Goal: Transaction & Acquisition: Purchase product/service

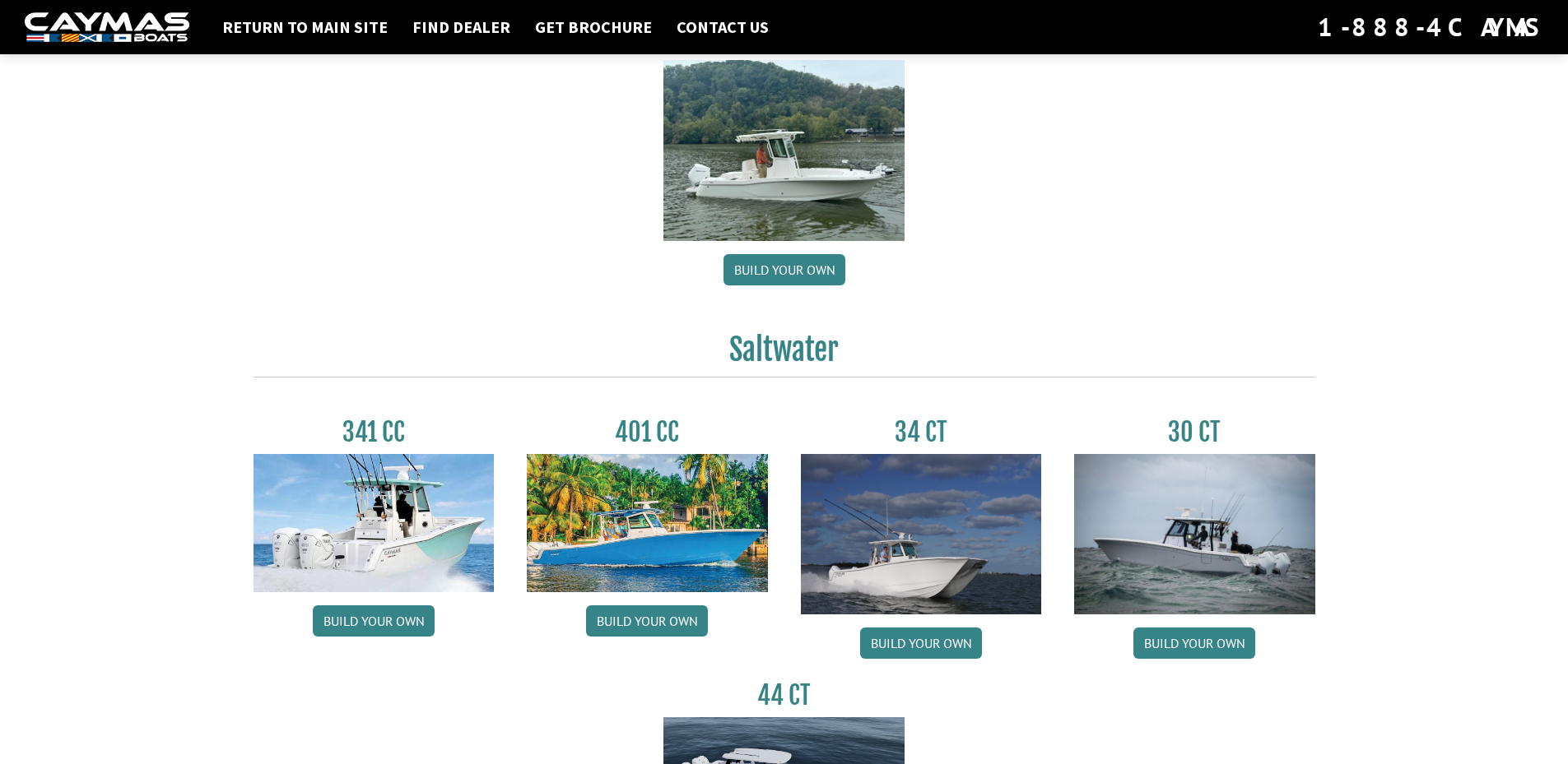
scroll to position [494, 0]
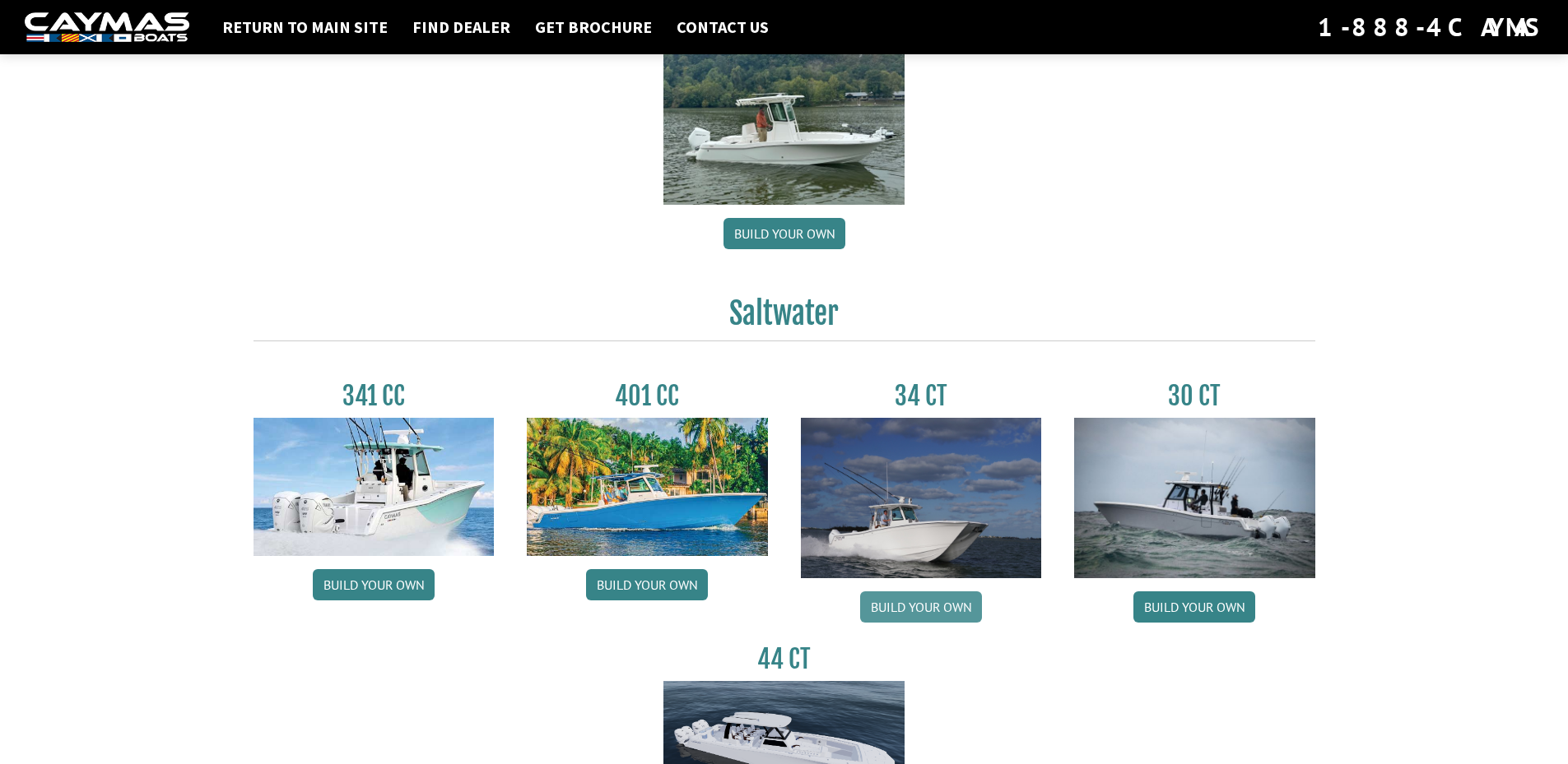
click at [919, 606] on link "Build your own" at bounding box center [920, 607] width 121 height 31
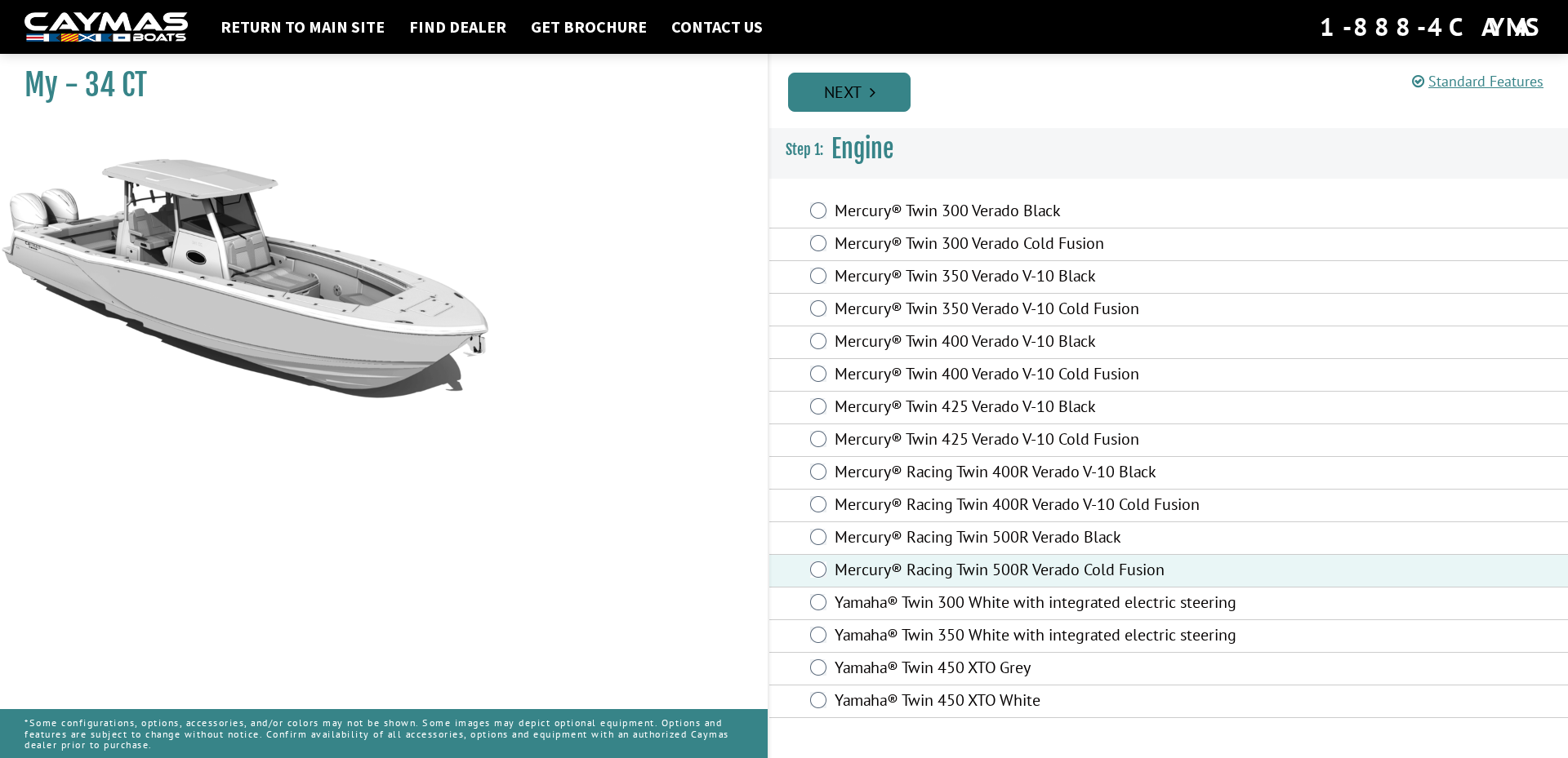
click at [858, 91] on link "Next" at bounding box center [849, 92] width 122 height 39
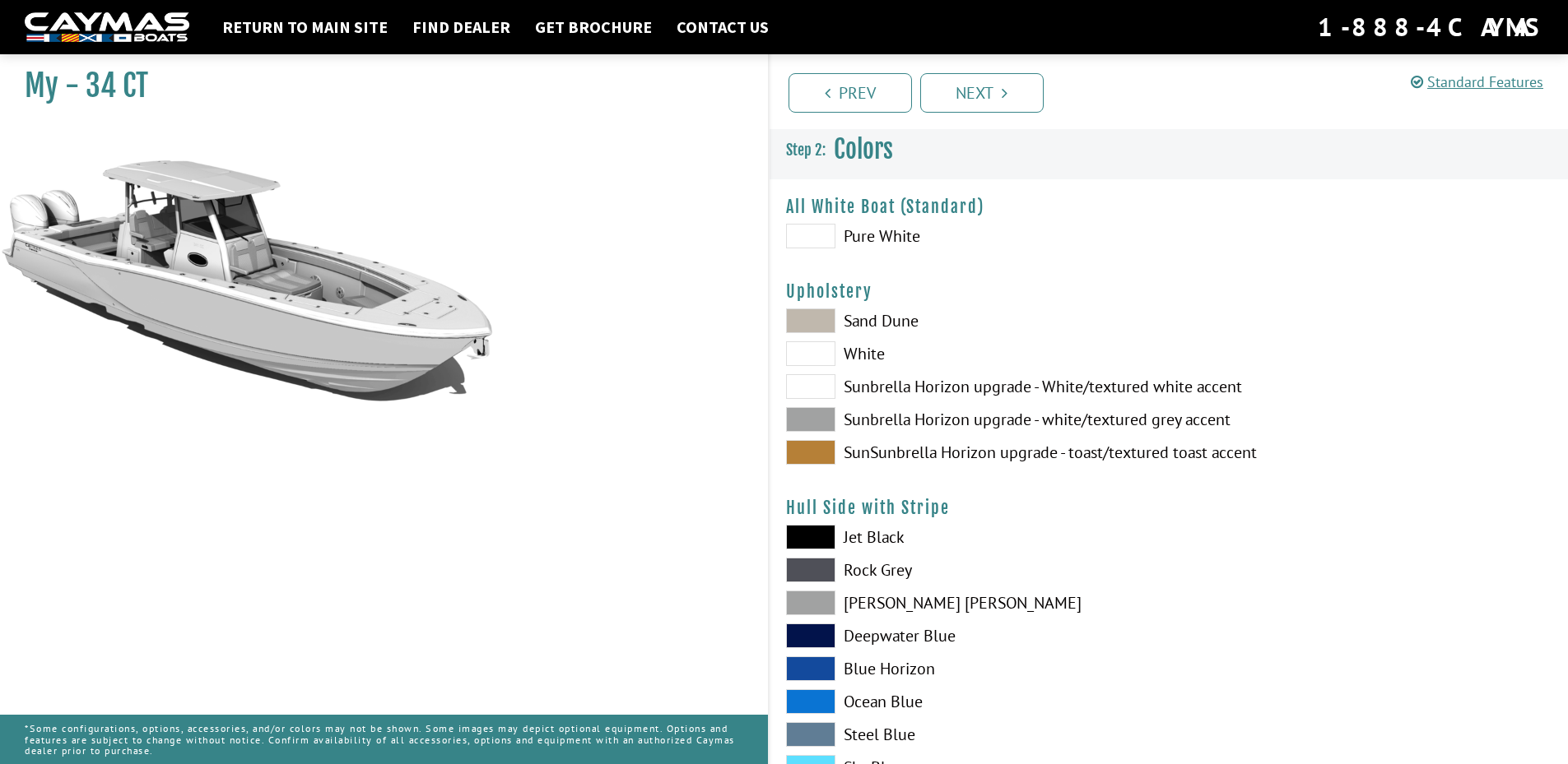
click at [832, 447] on span at bounding box center [810, 452] width 49 height 25
click at [818, 416] on span at bounding box center [810, 419] width 49 height 25
click at [819, 312] on span at bounding box center [810, 320] width 49 height 25
click at [828, 418] on span at bounding box center [810, 419] width 49 height 25
click at [823, 448] on span at bounding box center [810, 452] width 49 height 25
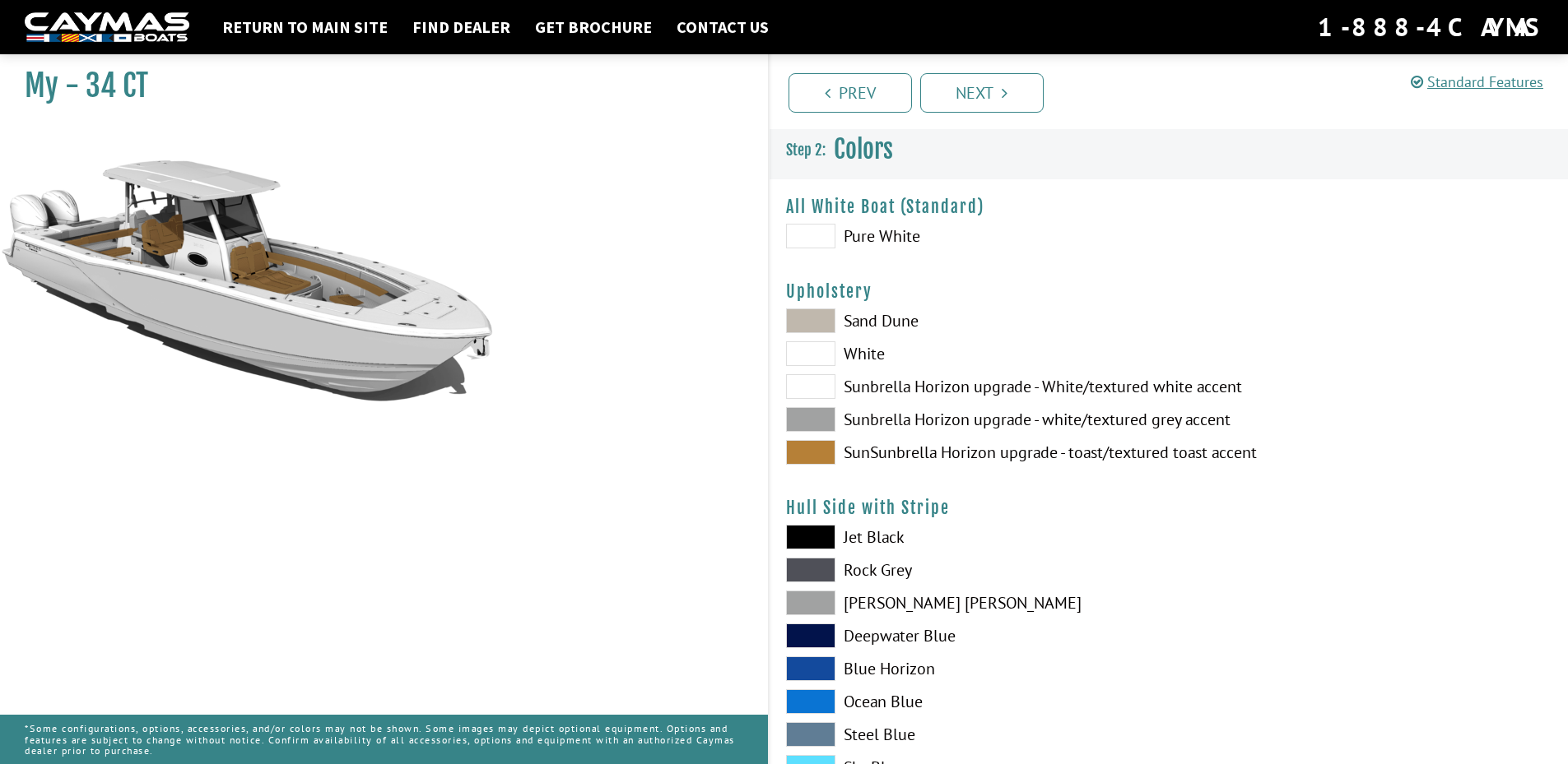
click at [805, 310] on span at bounding box center [810, 320] width 49 height 25
click at [815, 437] on div "Sand Dune White Sunbrella Horizon upgrade - White/textured white accent Sunbrel…" at bounding box center [968, 390] width 399 height 165
click at [824, 456] on span at bounding box center [810, 452] width 49 height 25
click at [829, 537] on span at bounding box center [810, 537] width 49 height 25
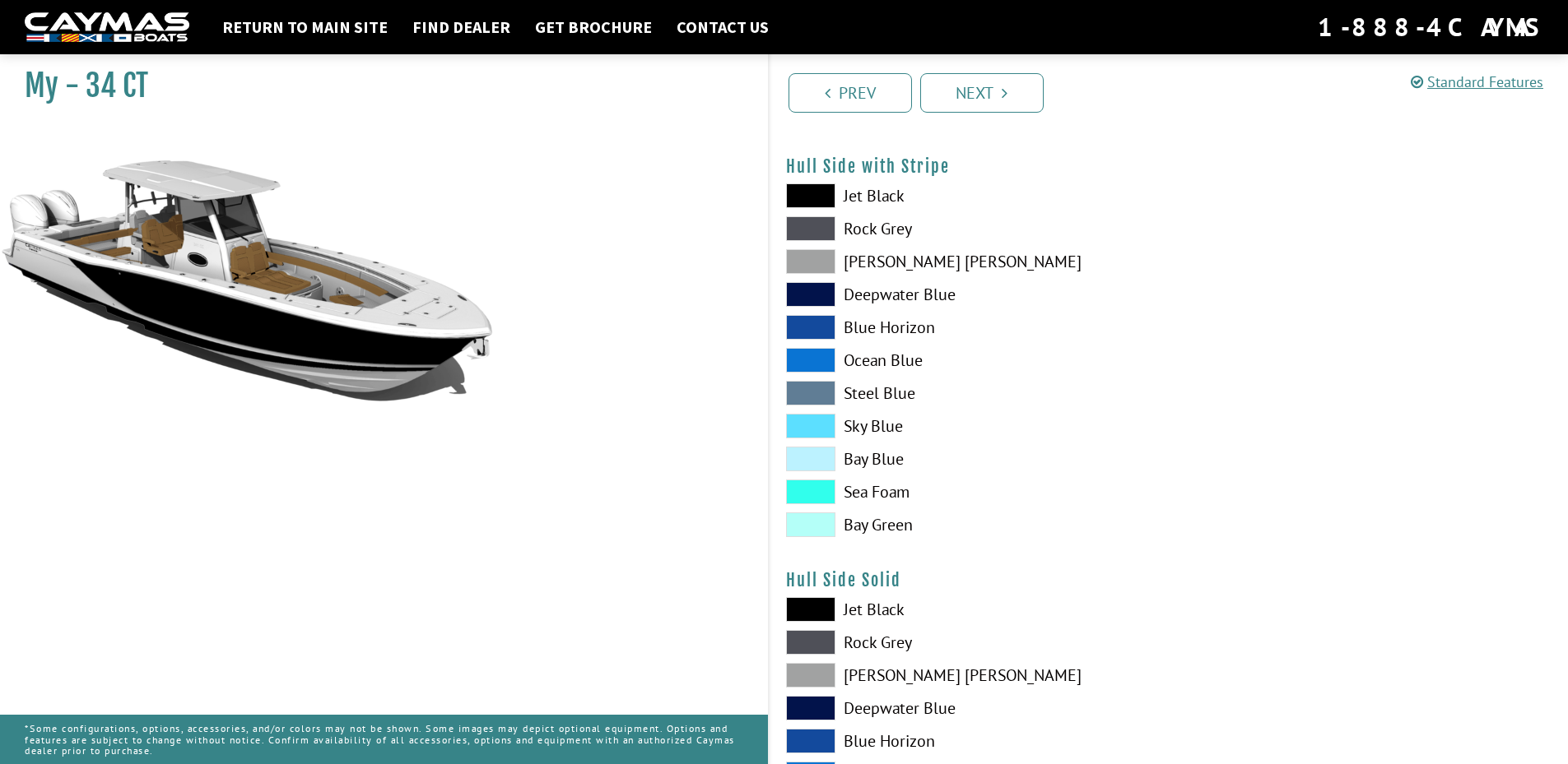
scroll to position [247, 0]
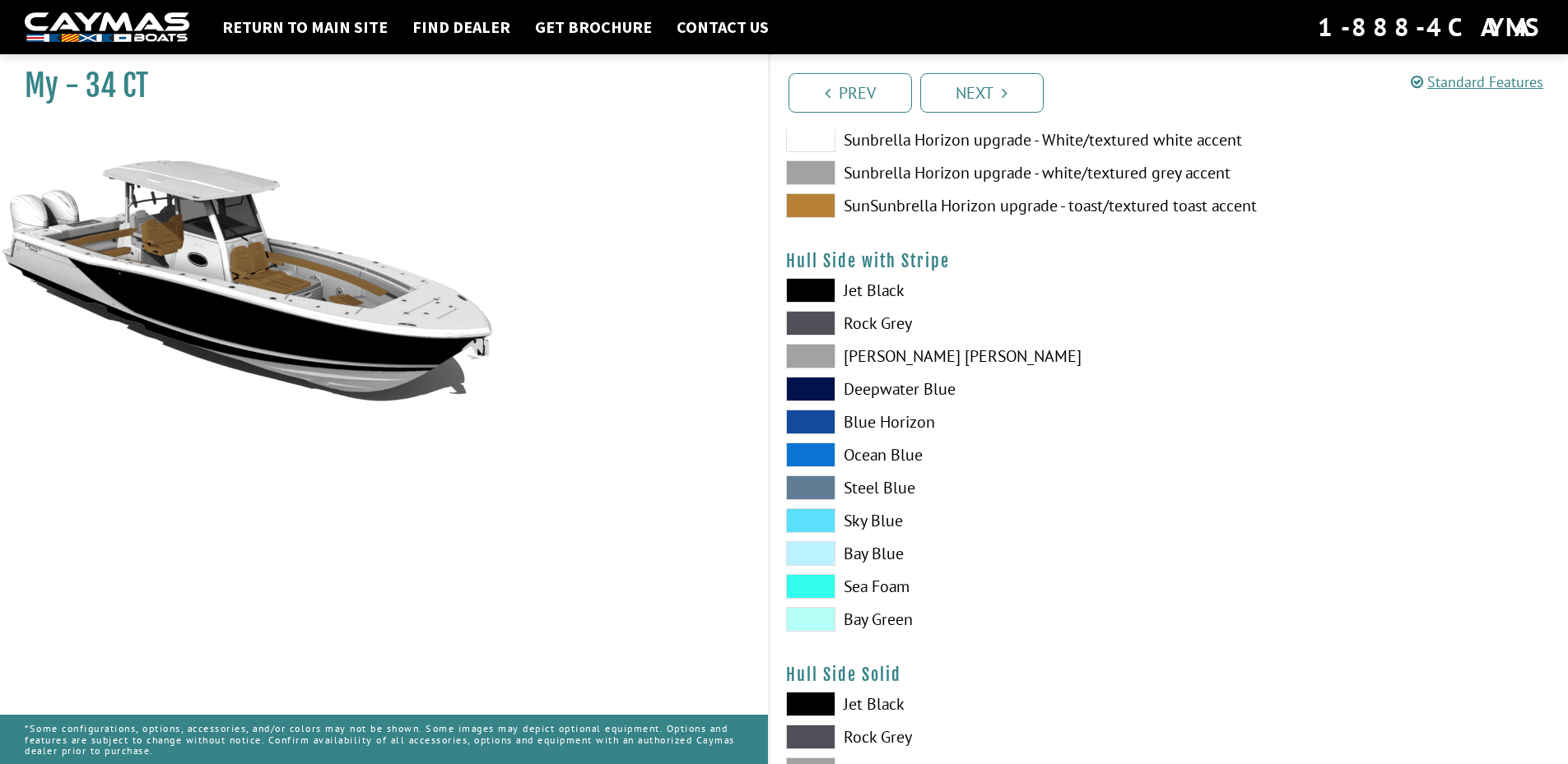
click at [830, 299] on span at bounding box center [810, 290] width 49 height 25
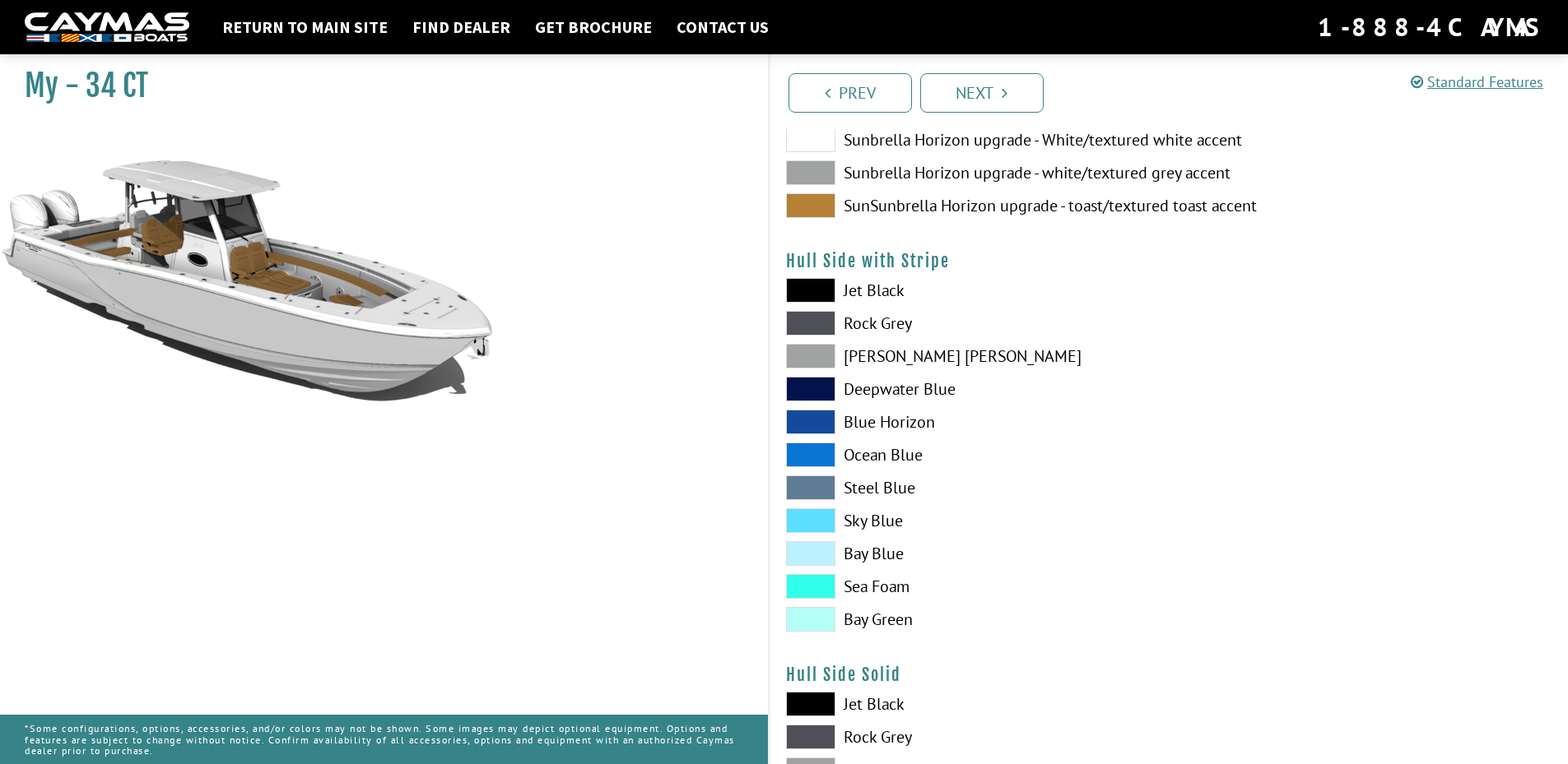
click at [816, 703] on span at bounding box center [810, 704] width 49 height 25
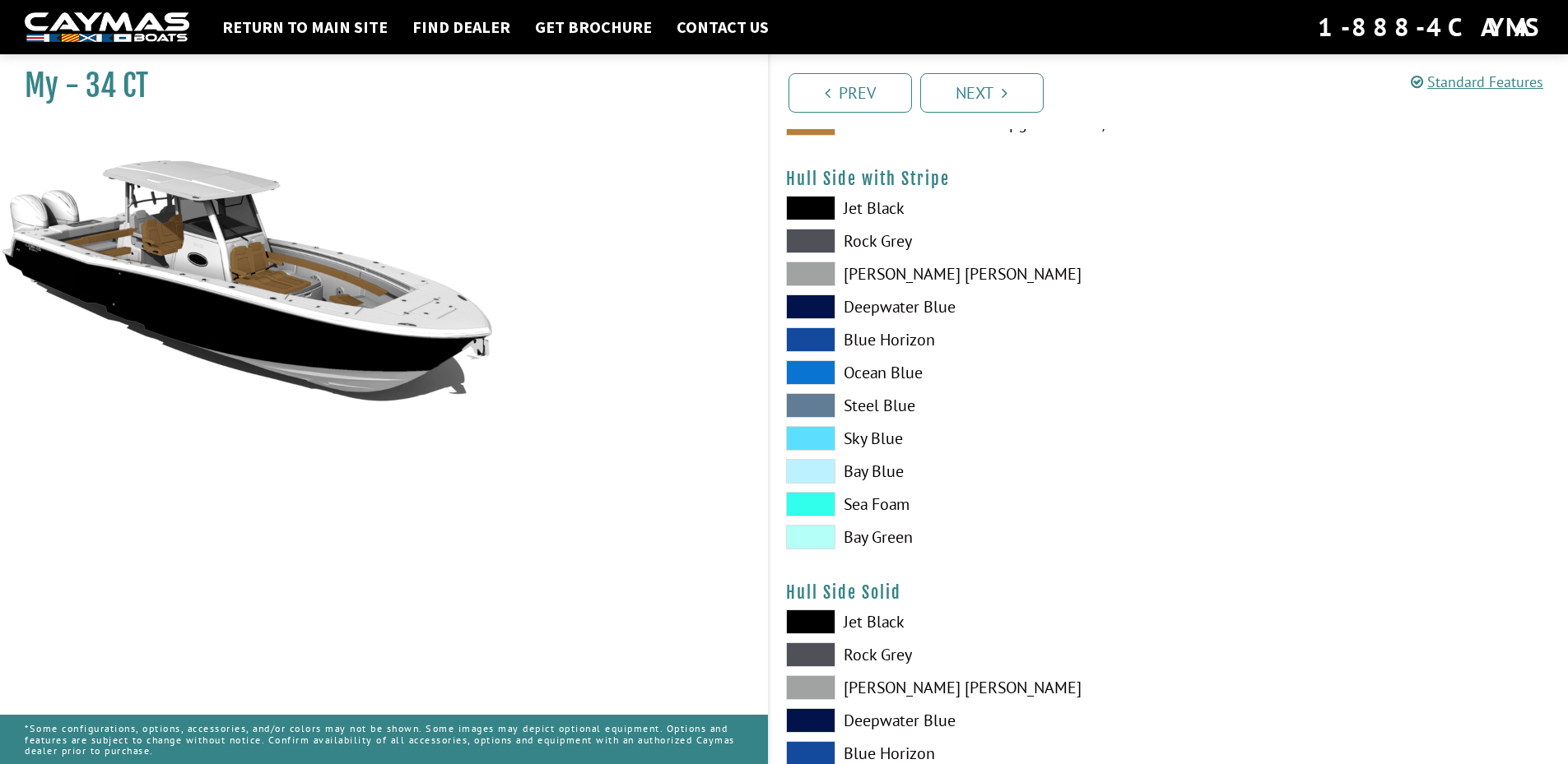
scroll to position [494, 0]
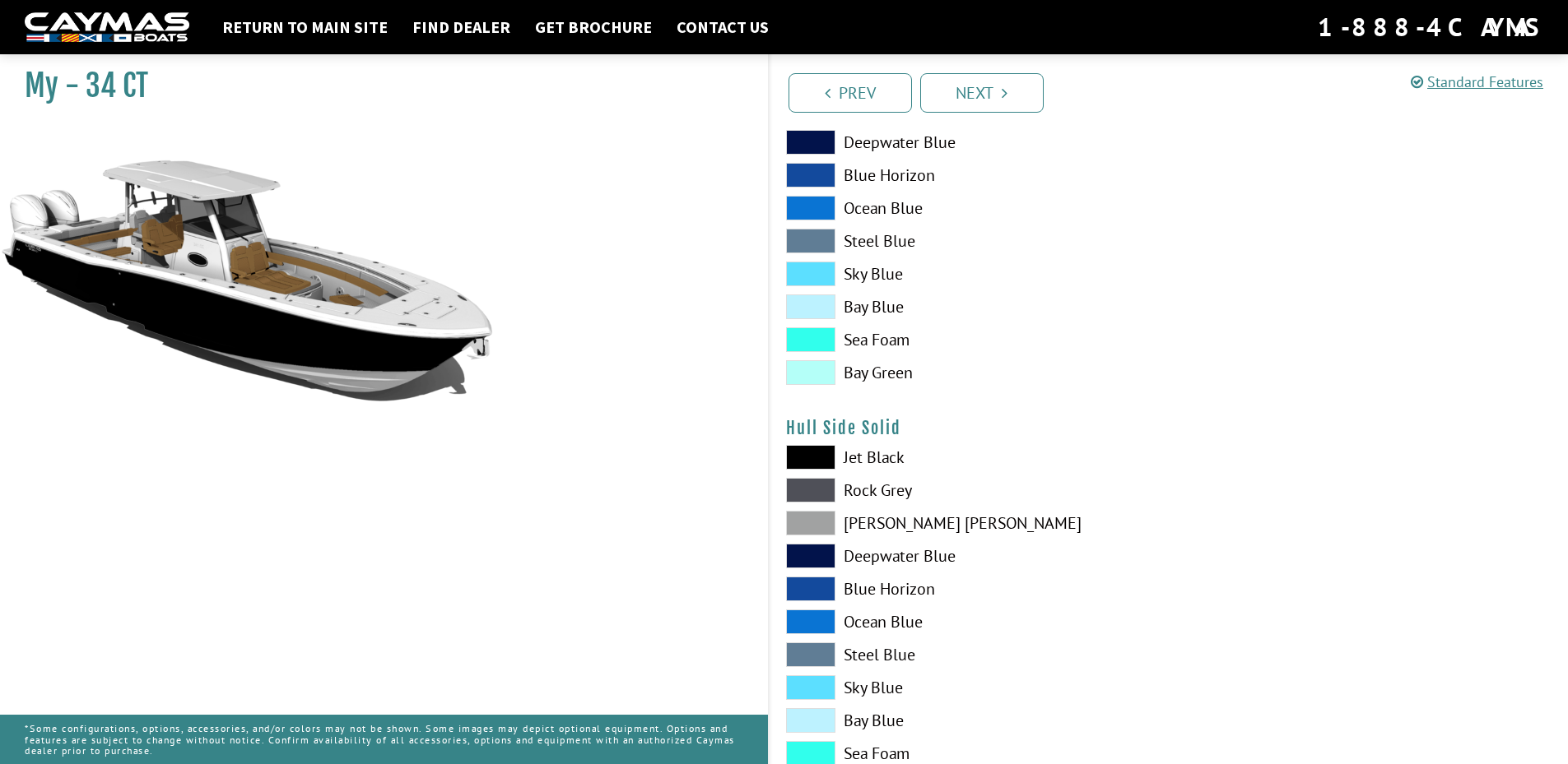
click at [818, 489] on span at bounding box center [810, 490] width 49 height 25
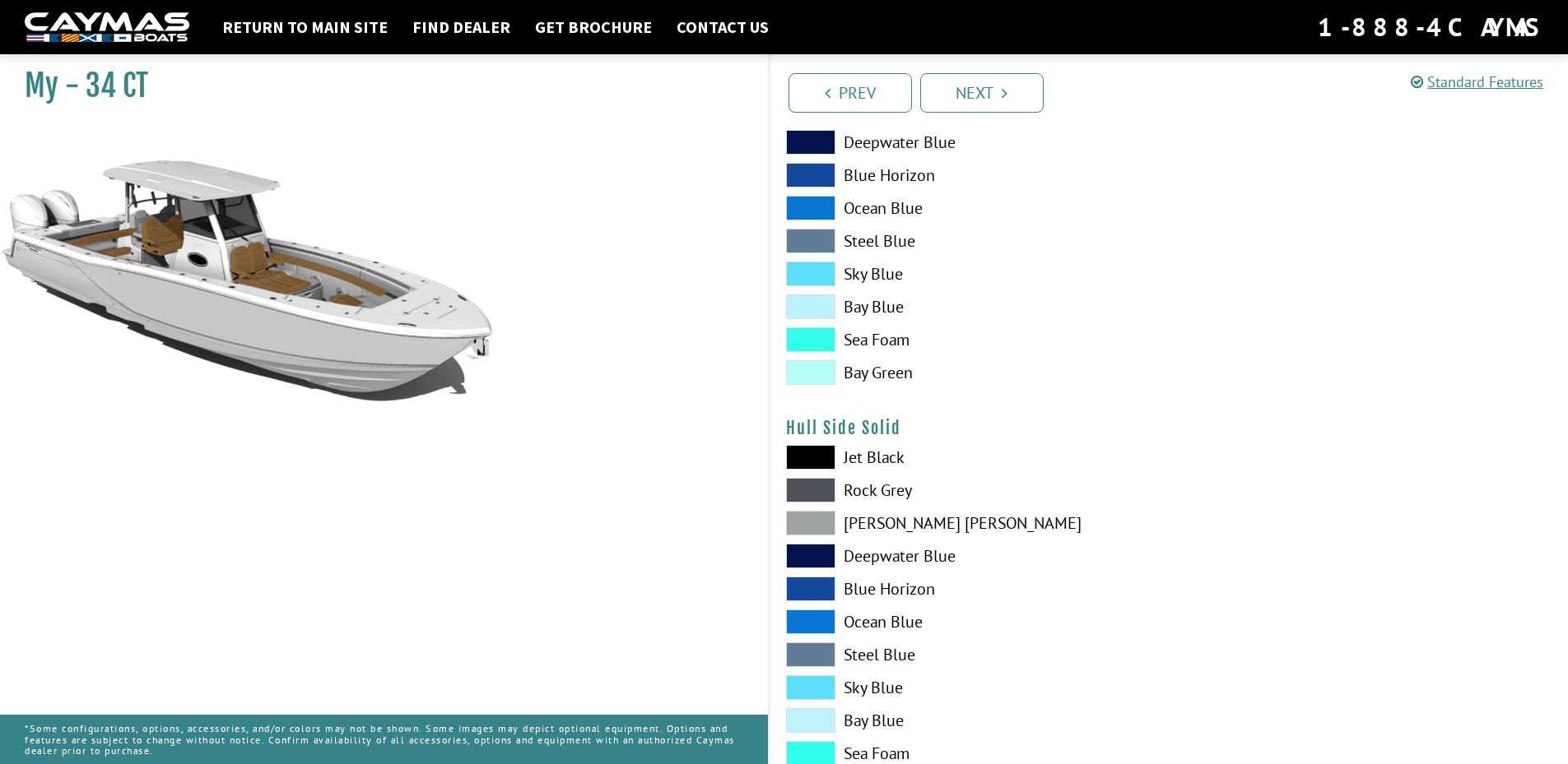
click at [818, 489] on span at bounding box center [810, 490] width 49 height 25
click at [819, 556] on span at bounding box center [810, 556] width 49 height 25
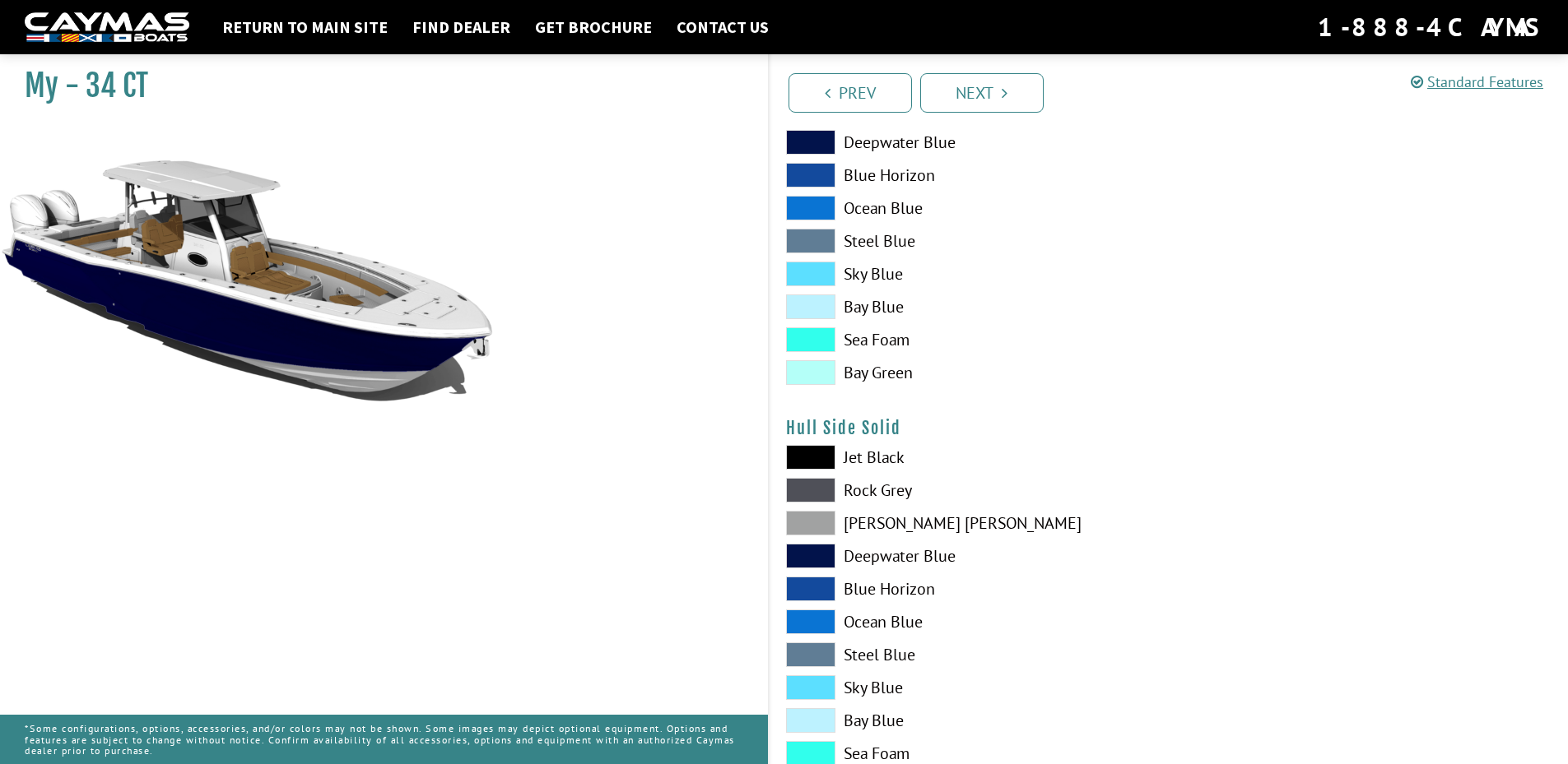
click at [819, 588] on span at bounding box center [810, 589] width 49 height 25
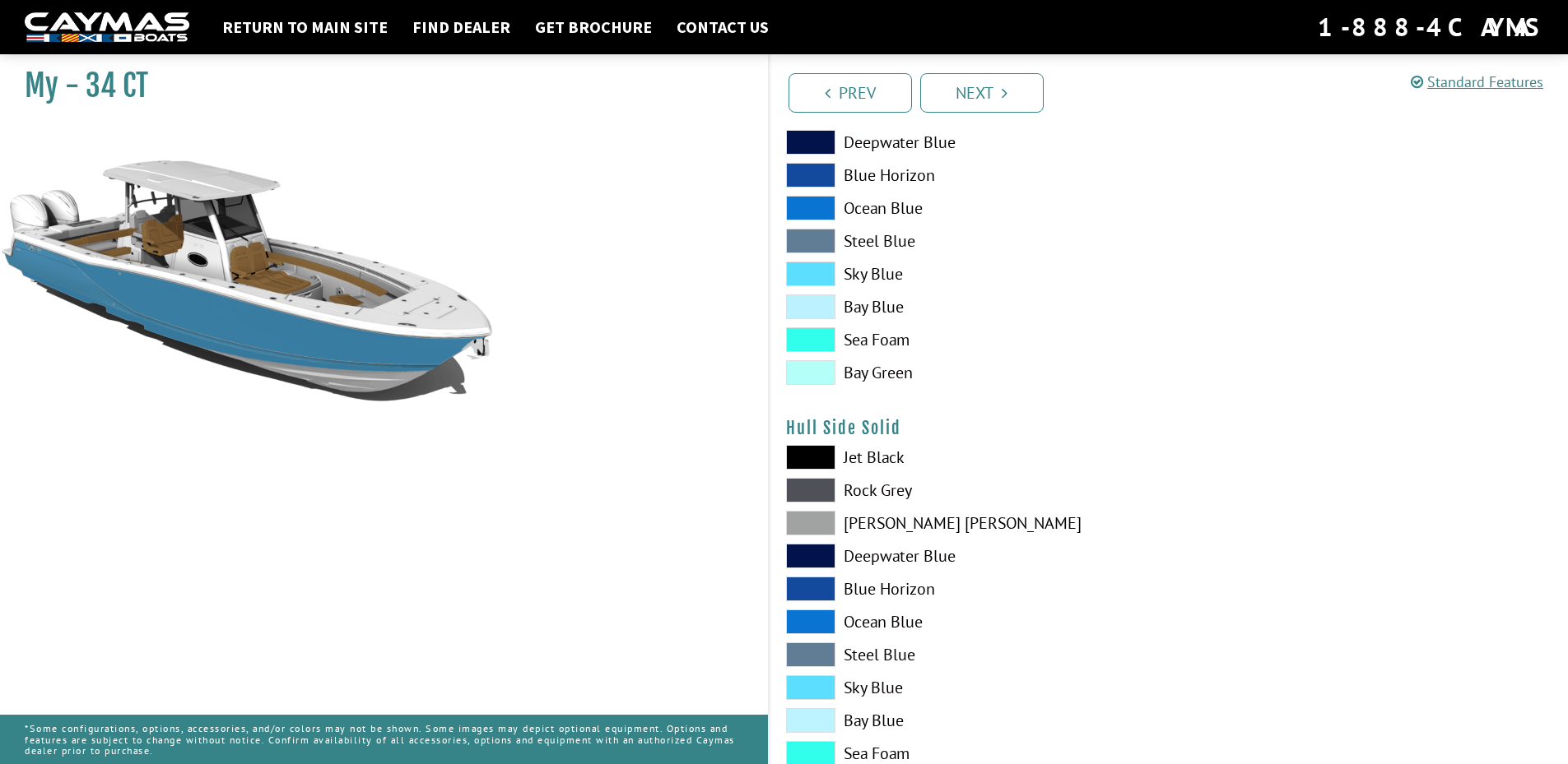
click at [818, 617] on span at bounding box center [810, 622] width 49 height 25
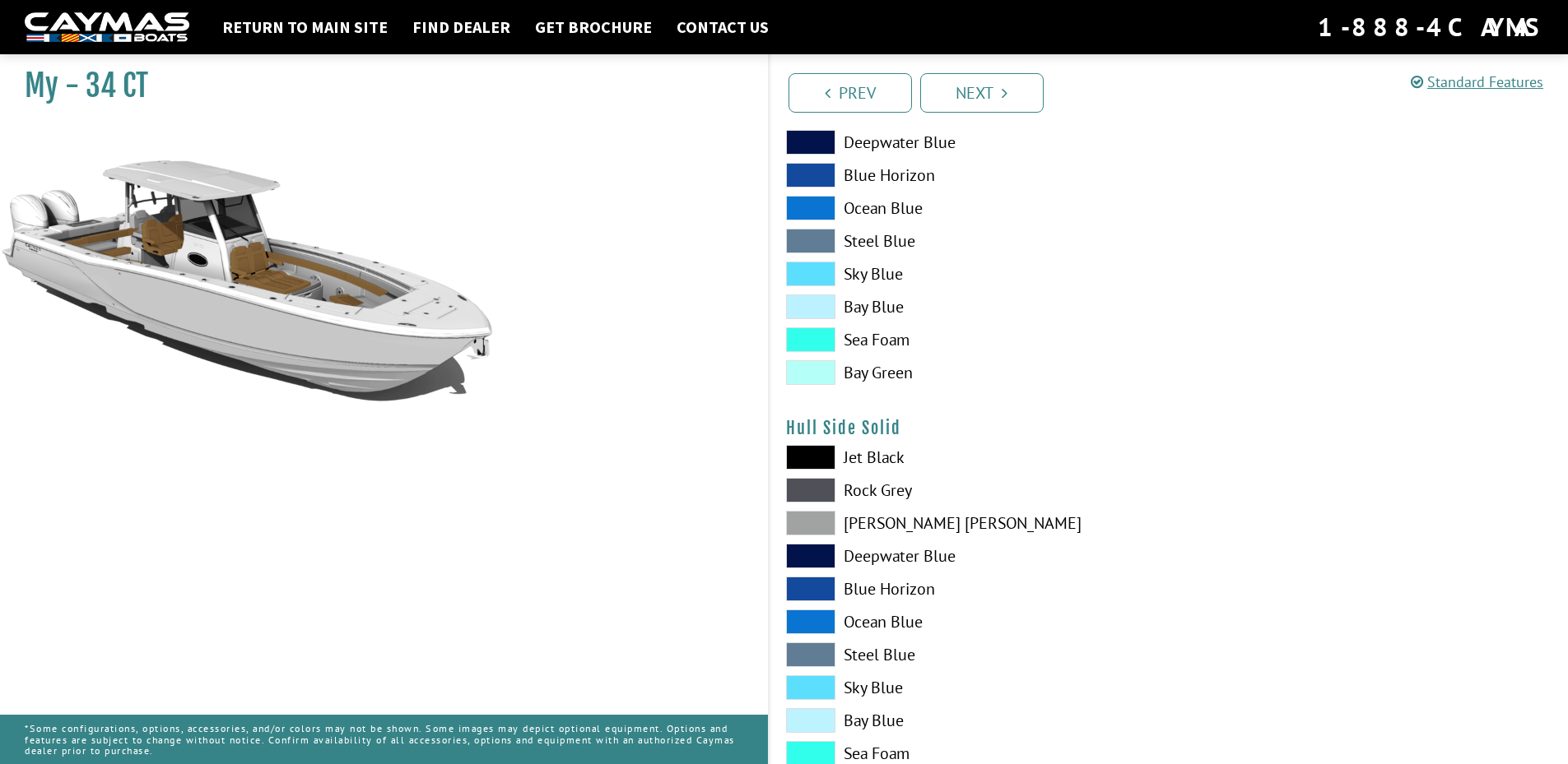
click at [824, 645] on span at bounding box center [810, 655] width 49 height 25
click at [819, 651] on span at bounding box center [810, 655] width 49 height 25
click at [818, 696] on span at bounding box center [810, 687] width 49 height 25
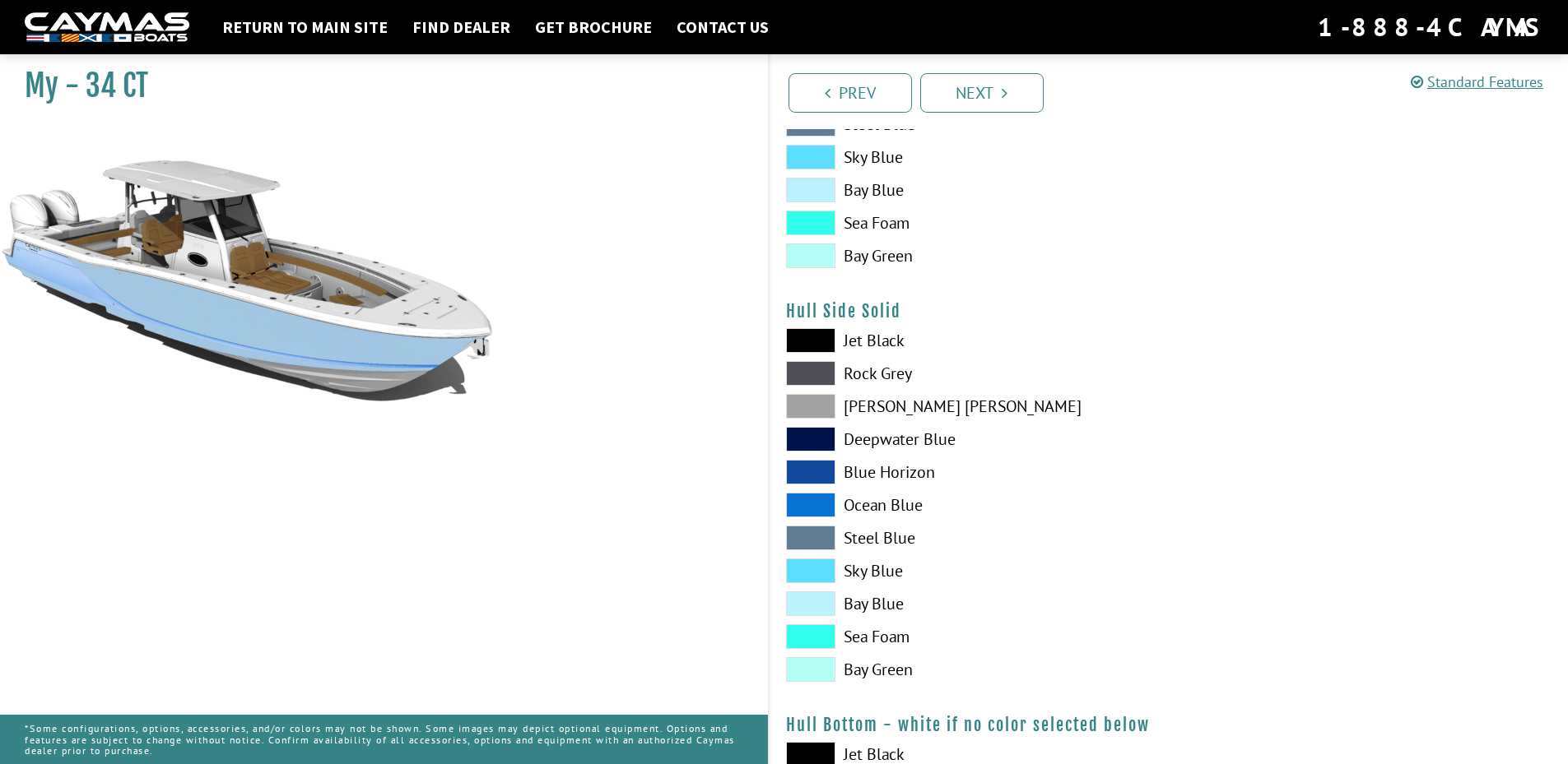
scroll to position [823, 0]
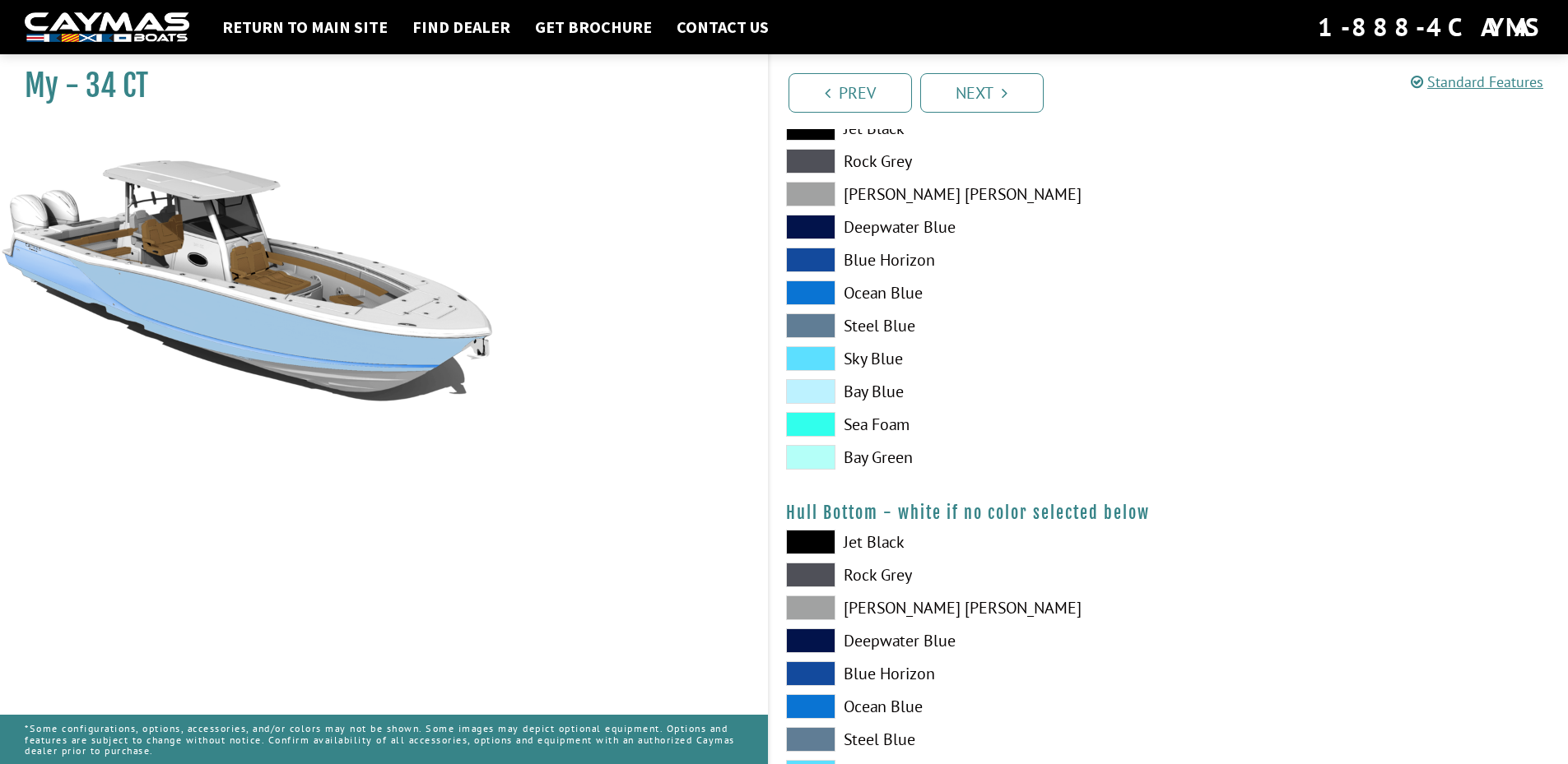
click at [821, 460] on span at bounding box center [810, 457] width 49 height 25
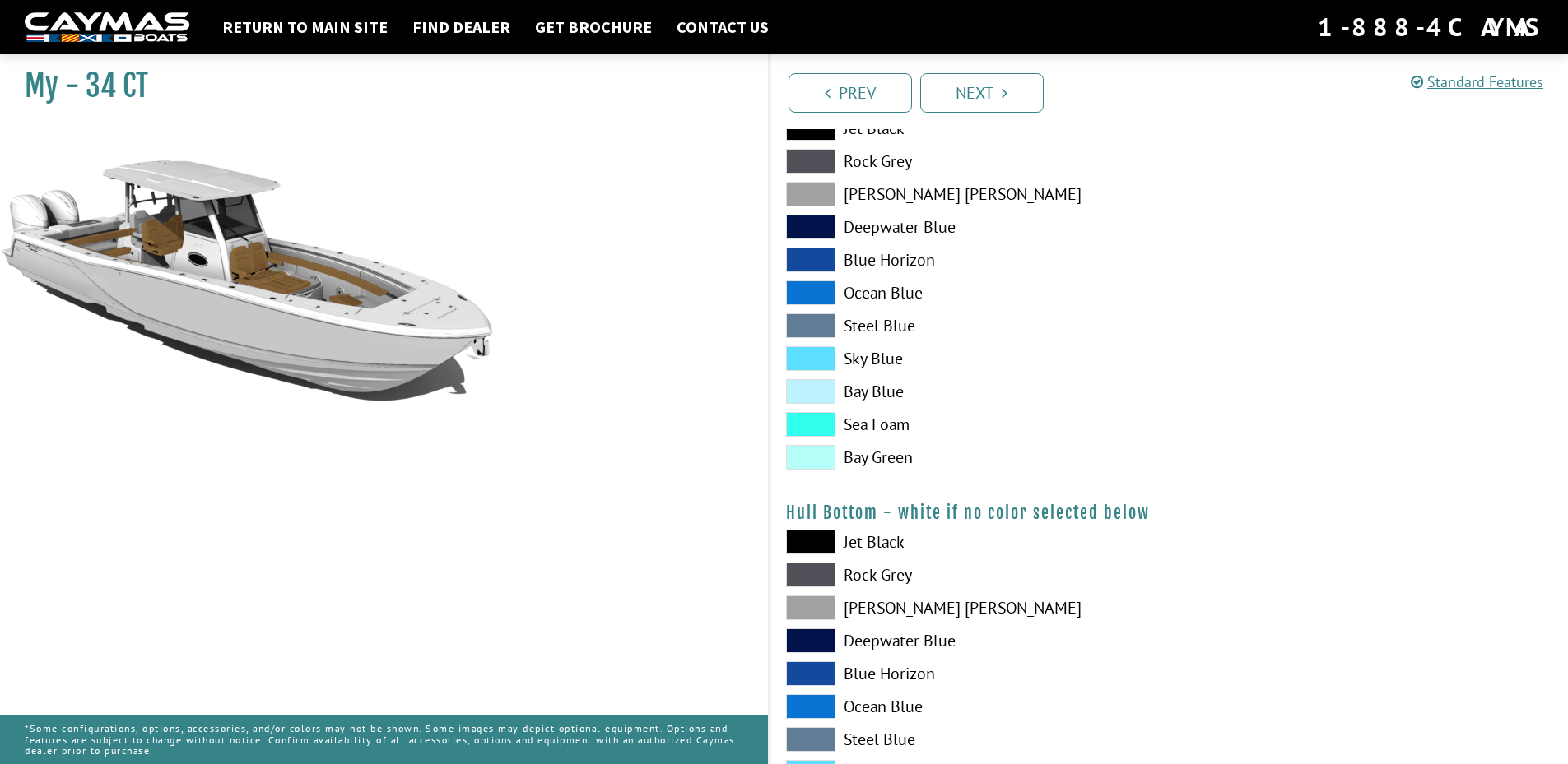
click at [827, 637] on span at bounding box center [810, 641] width 49 height 25
click at [816, 221] on span at bounding box center [810, 227] width 49 height 25
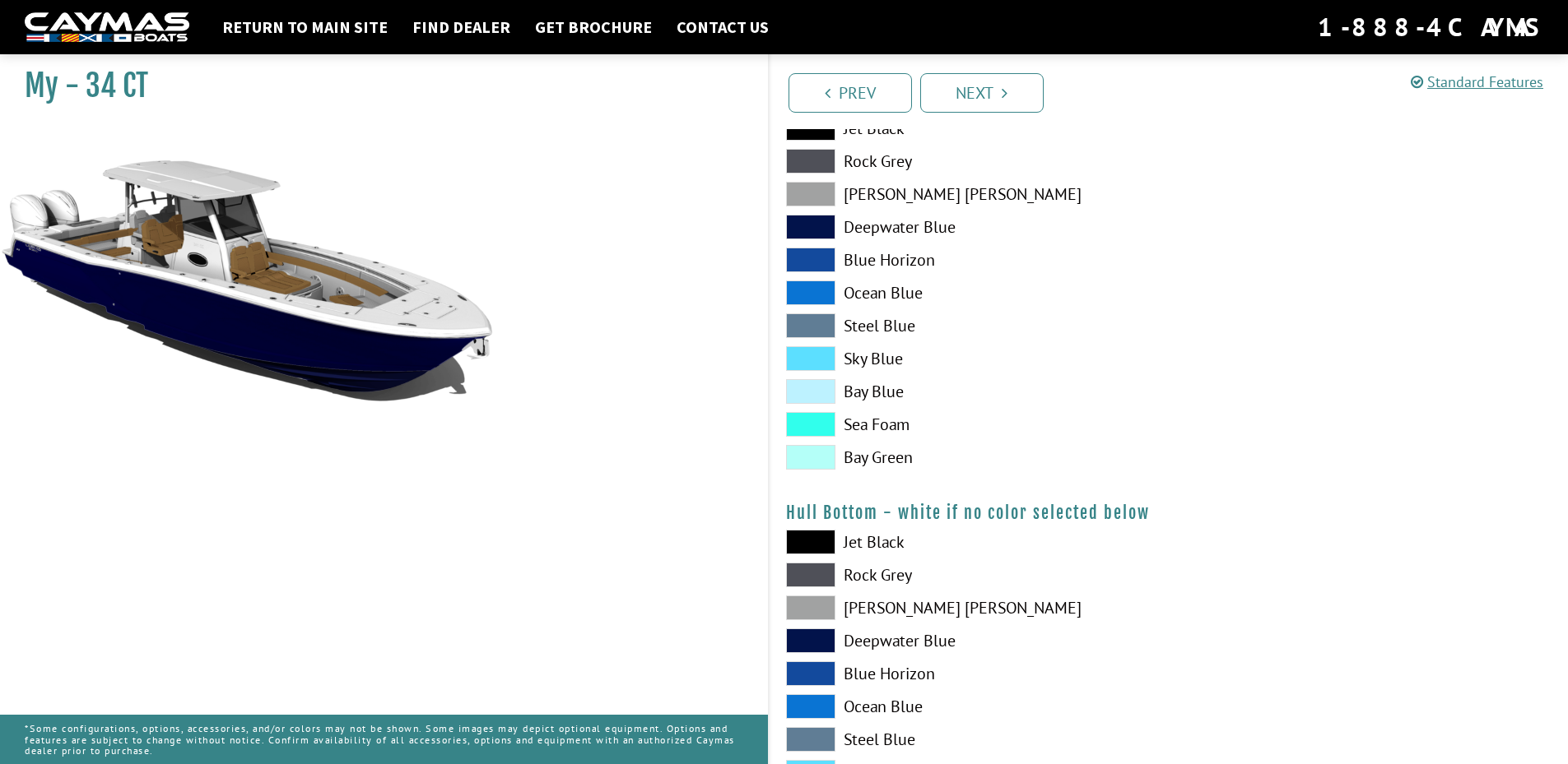
click at [819, 699] on span at bounding box center [810, 706] width 49 height 25
click at [821, 697] on span at bounding box center [810, 706] width 49 height 25
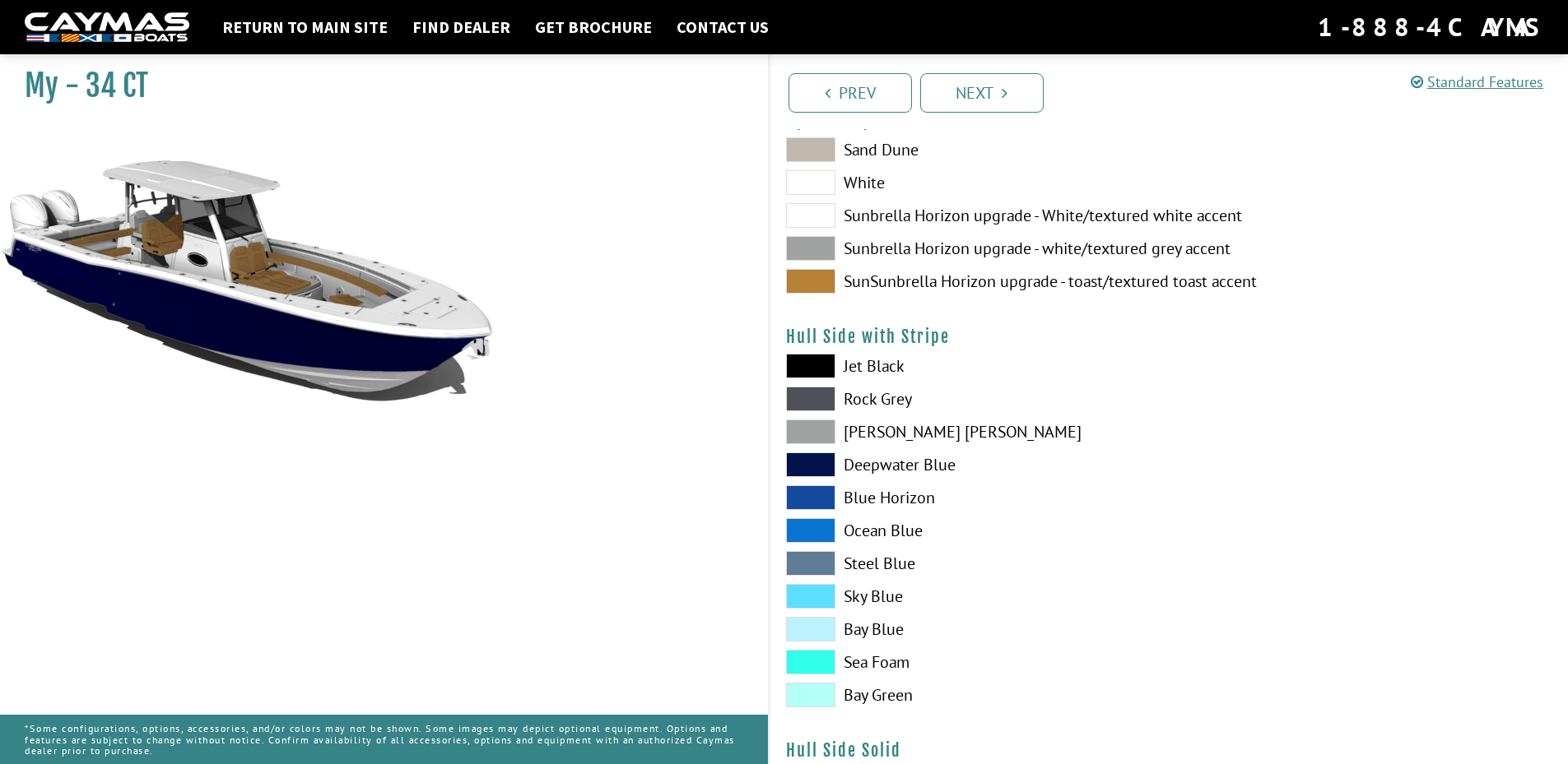
scroll to position [0, 0]
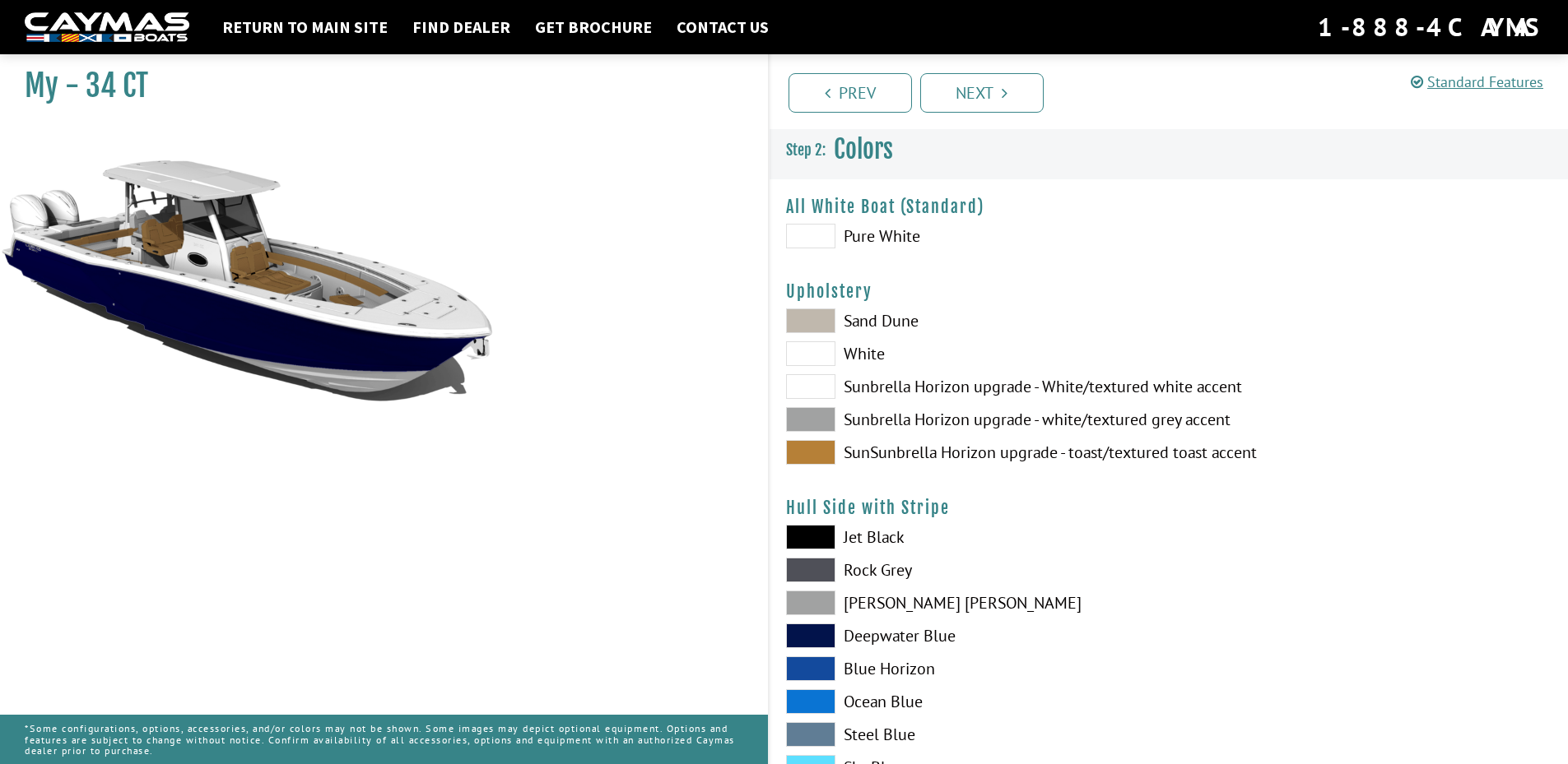
click at [811, 310] on span at bounding box center [810, 320] width 49 height 25
click at [817, 353] on span at bounding box center [810, 353] width 49 height 25
click at [817, 385] on span at bounding box center [810, 387] width 49 height 25
click at [818, 419] on span at bounding box center [810, 419] width 49 height 25
click at [822, 447] on span at bounding box center [810, 452] width 49 height 25
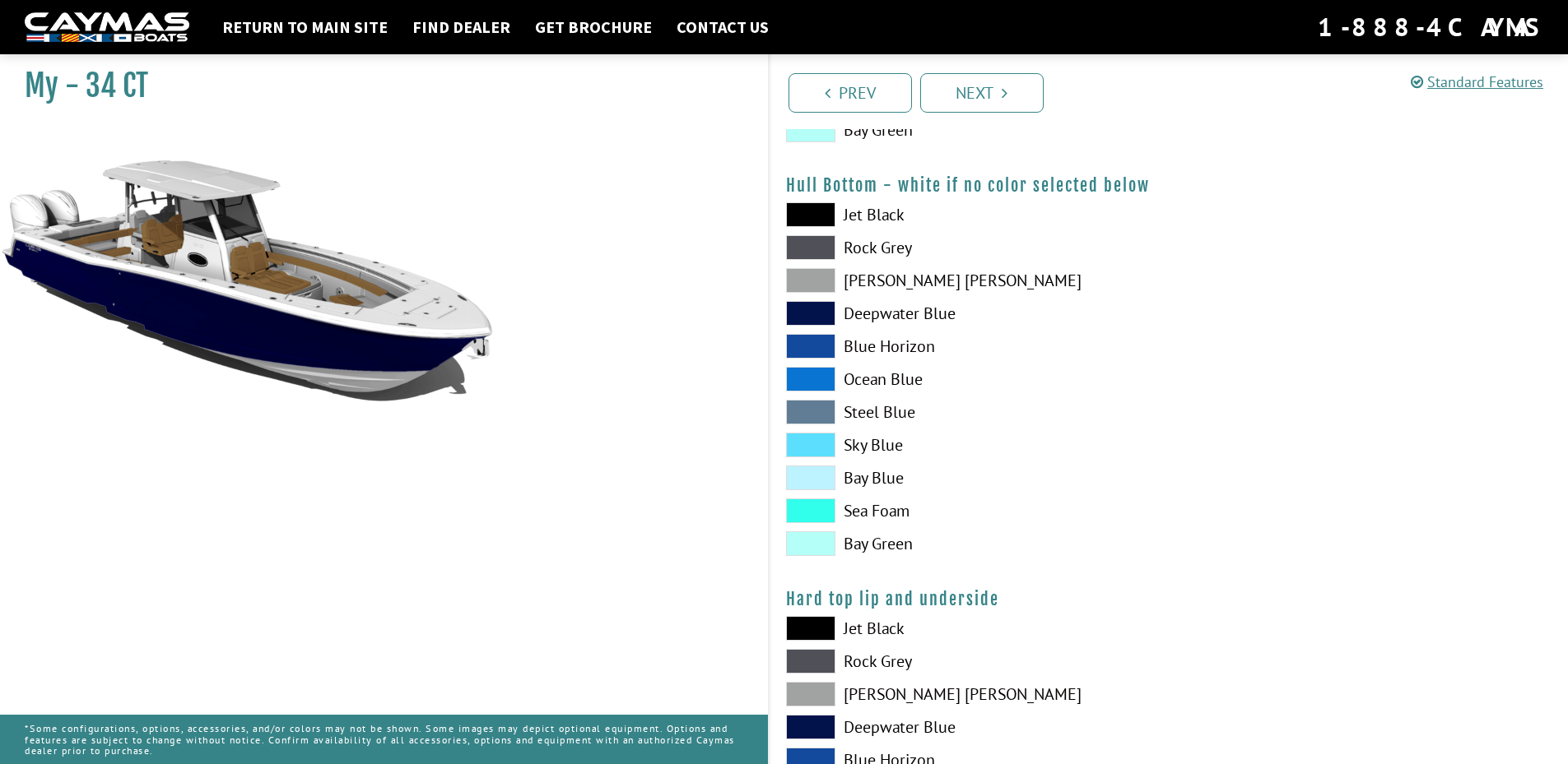
scroll to position [1399, 0]
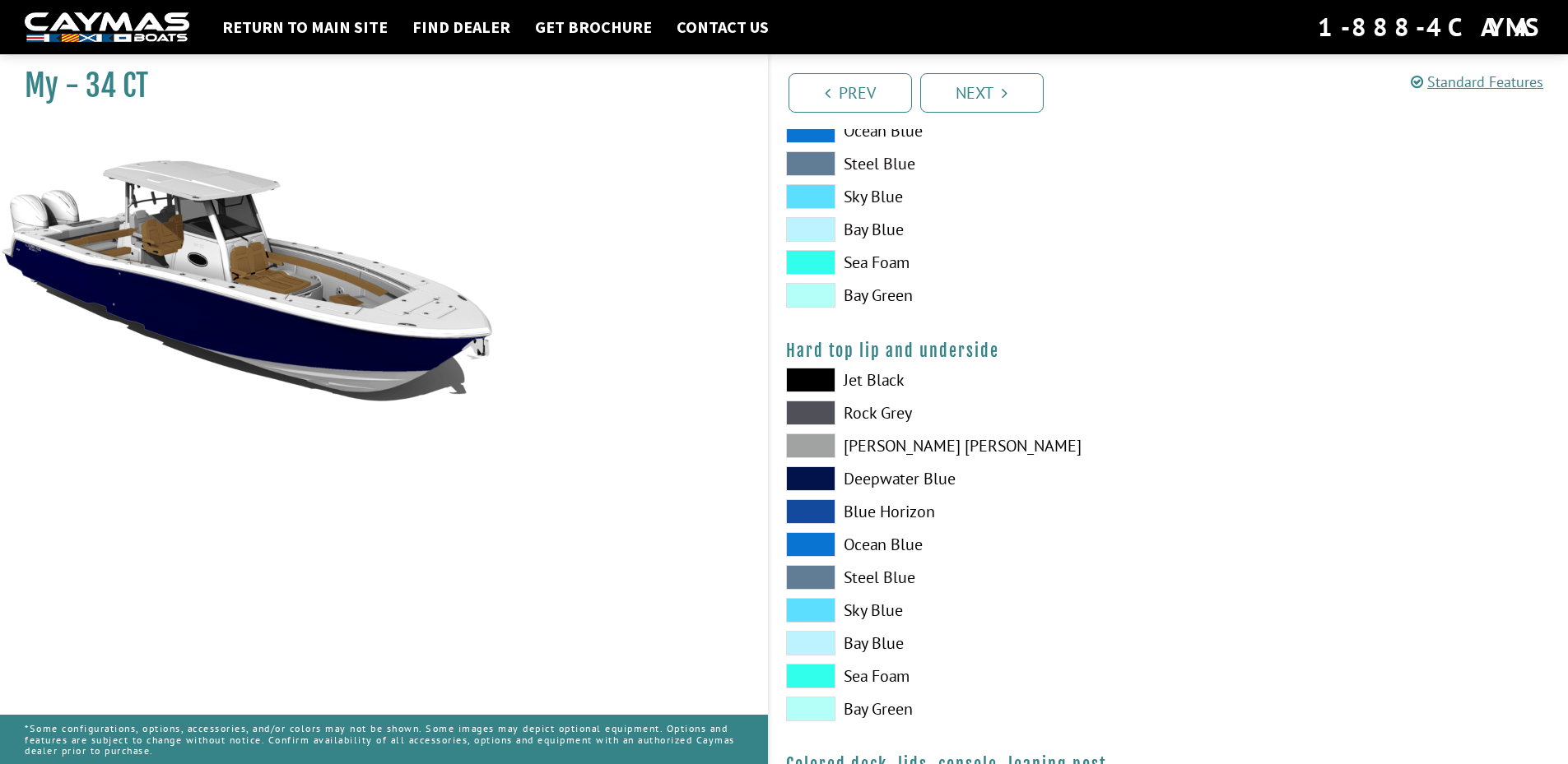
click at [811, 376] on span at bounding box center [810, 380] width 49 height 25
click at [816, 481] on span at bounding box center [810, 479] width 49 height 25
click at [846, 371] on label "Jet Black" at bounding box center [968, 380] width 366 height 25
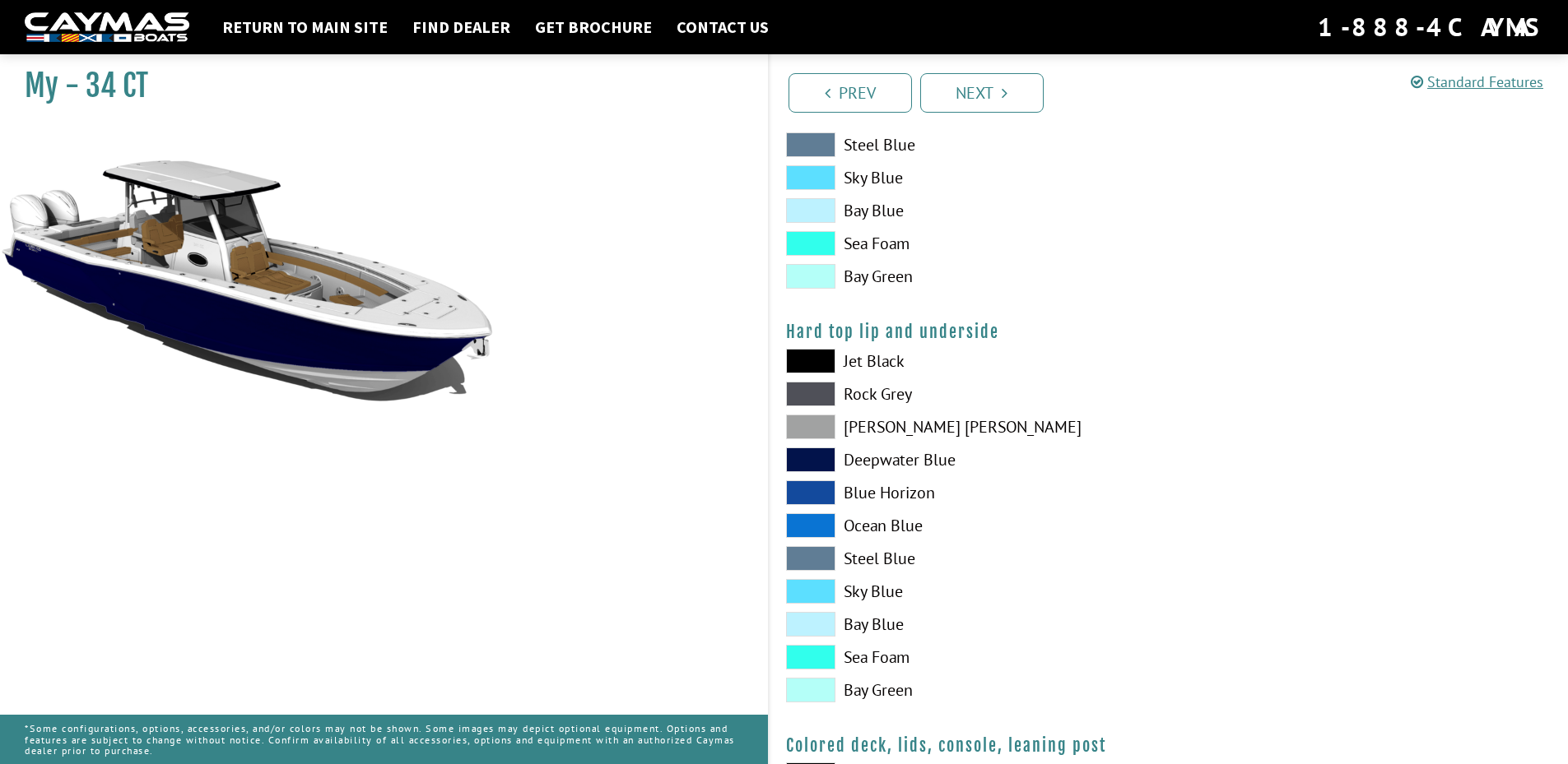
scroll to position [1728, 0]
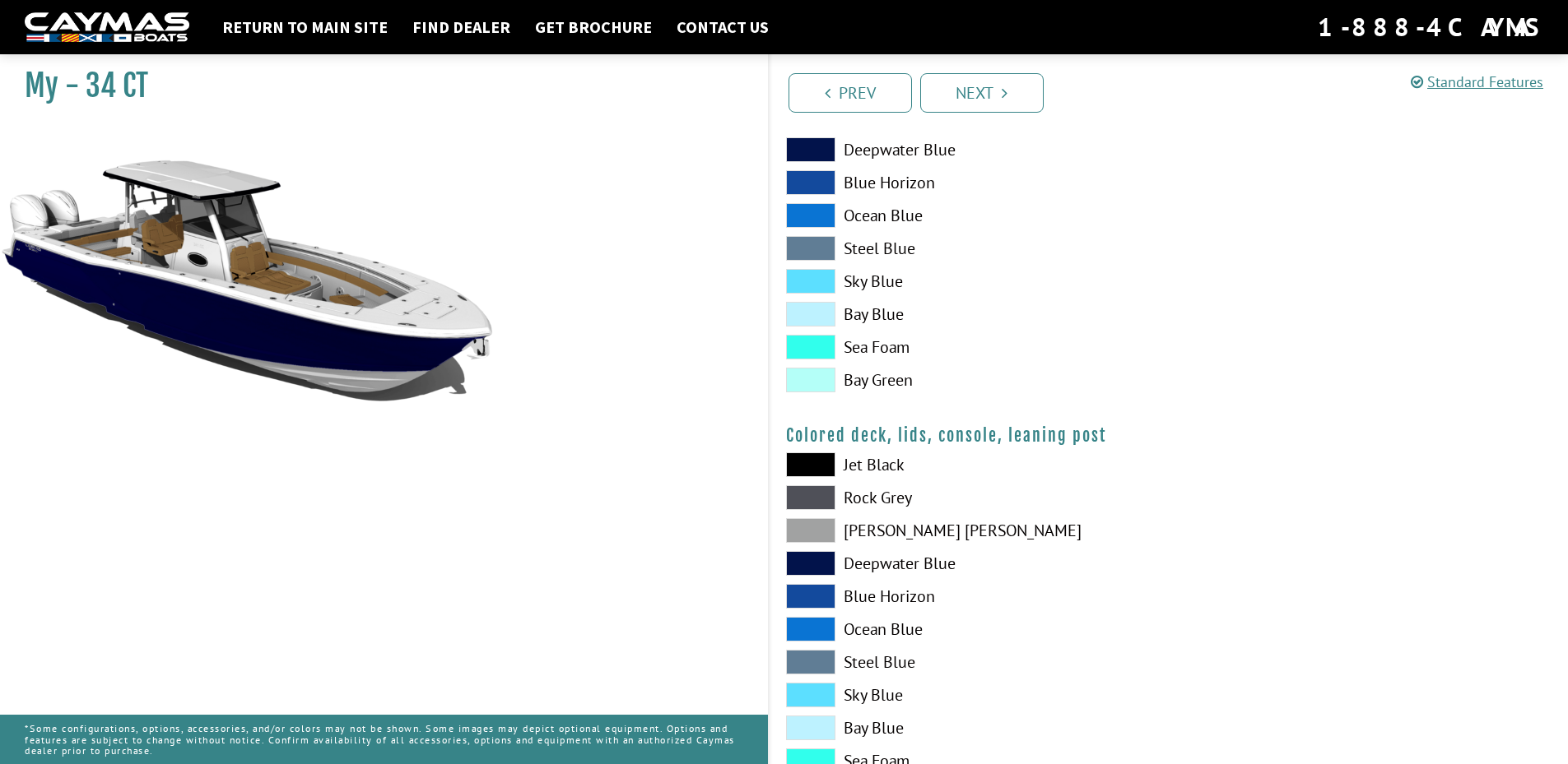
click at [824, 463] on span at bounding box center [810, 464] width 49 height 25
click at [813, 589] on span at bounding box center [810, 596] width 49 height 25
click at [809, 465] on span at bounding box center [810, 464] width 49 height 25
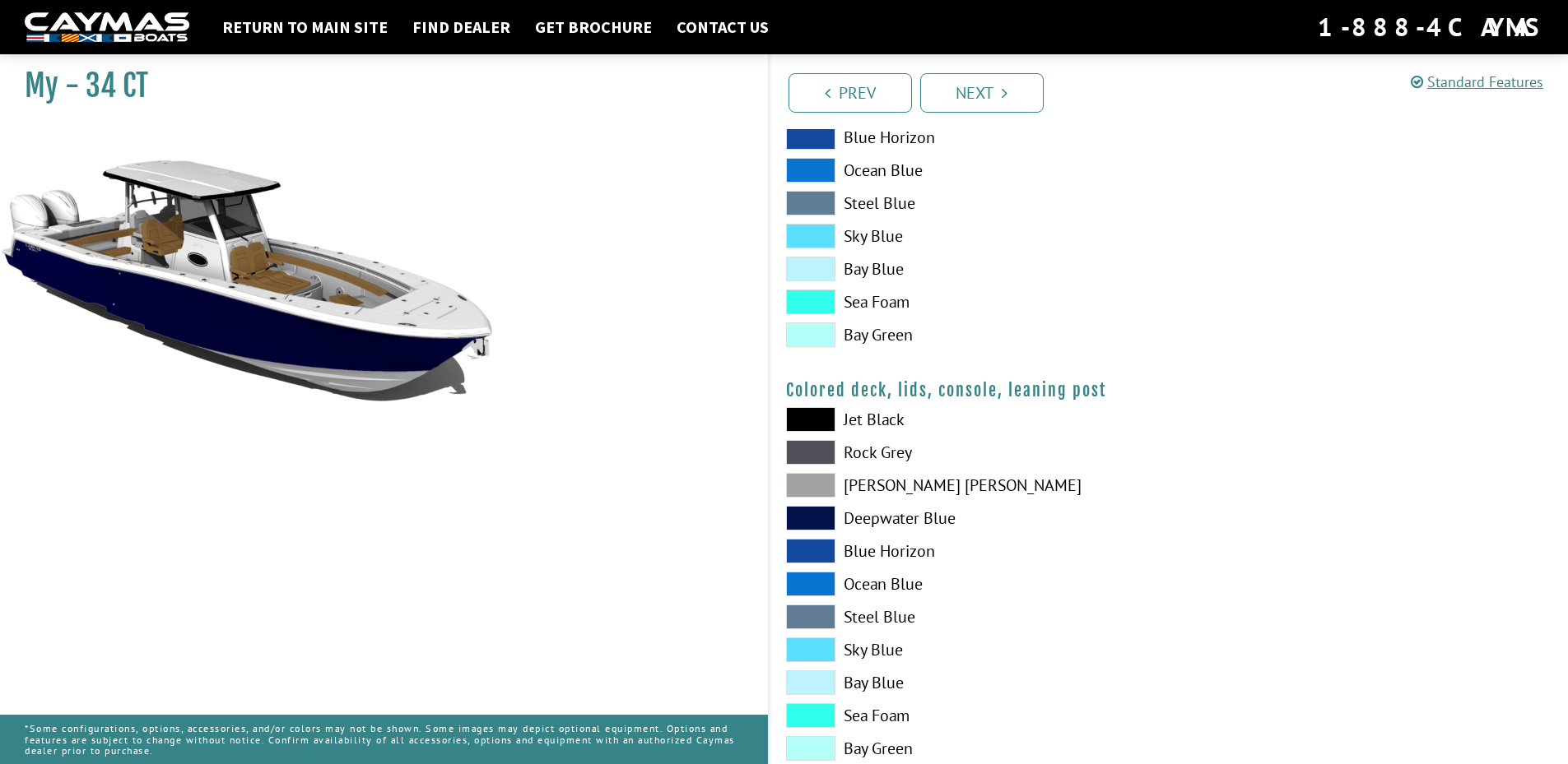
scroll to position [1817, 0]
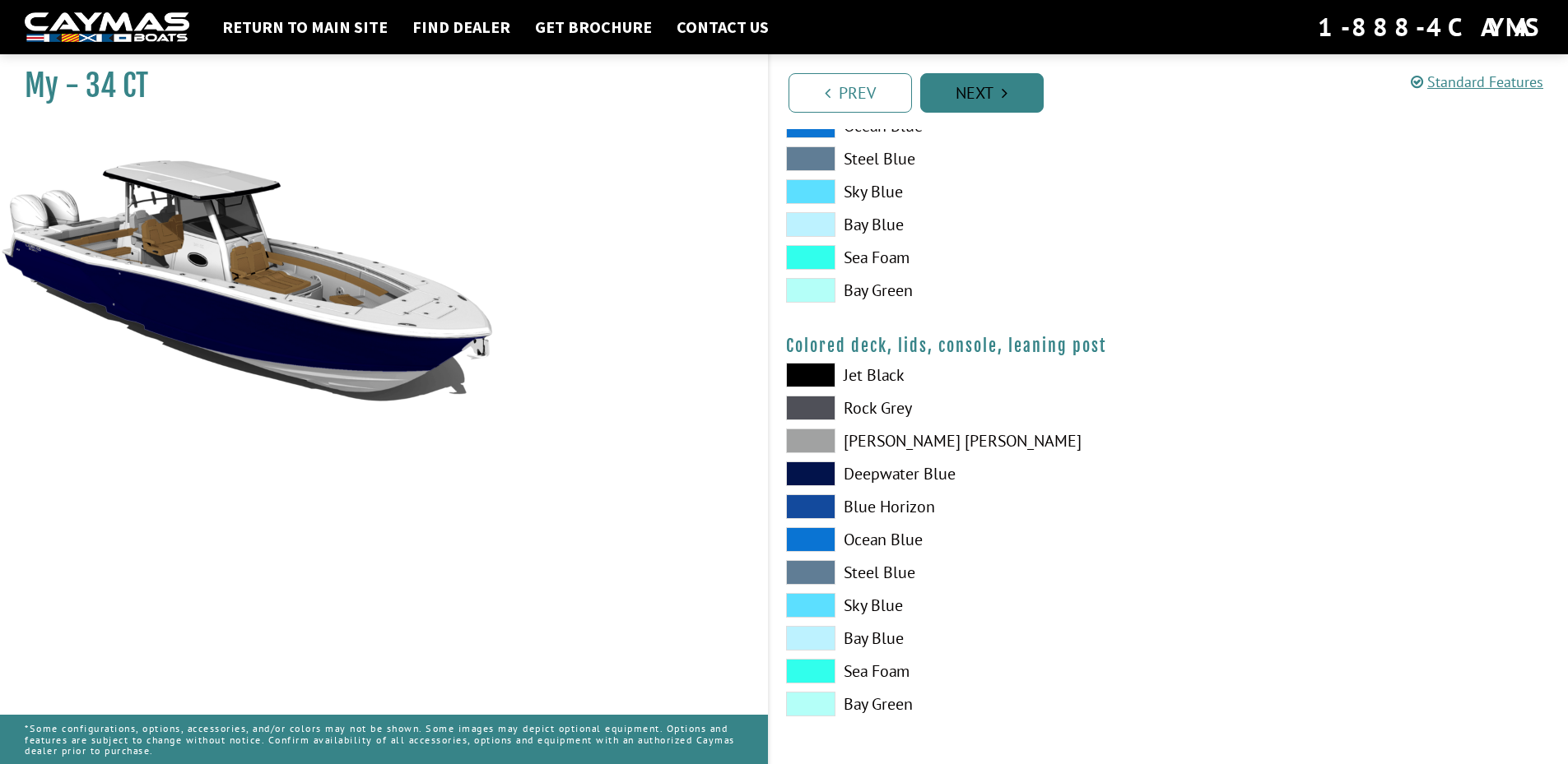
click at [955, 94] on link "Next" at bounding box center [981, 93] width 123 height 40
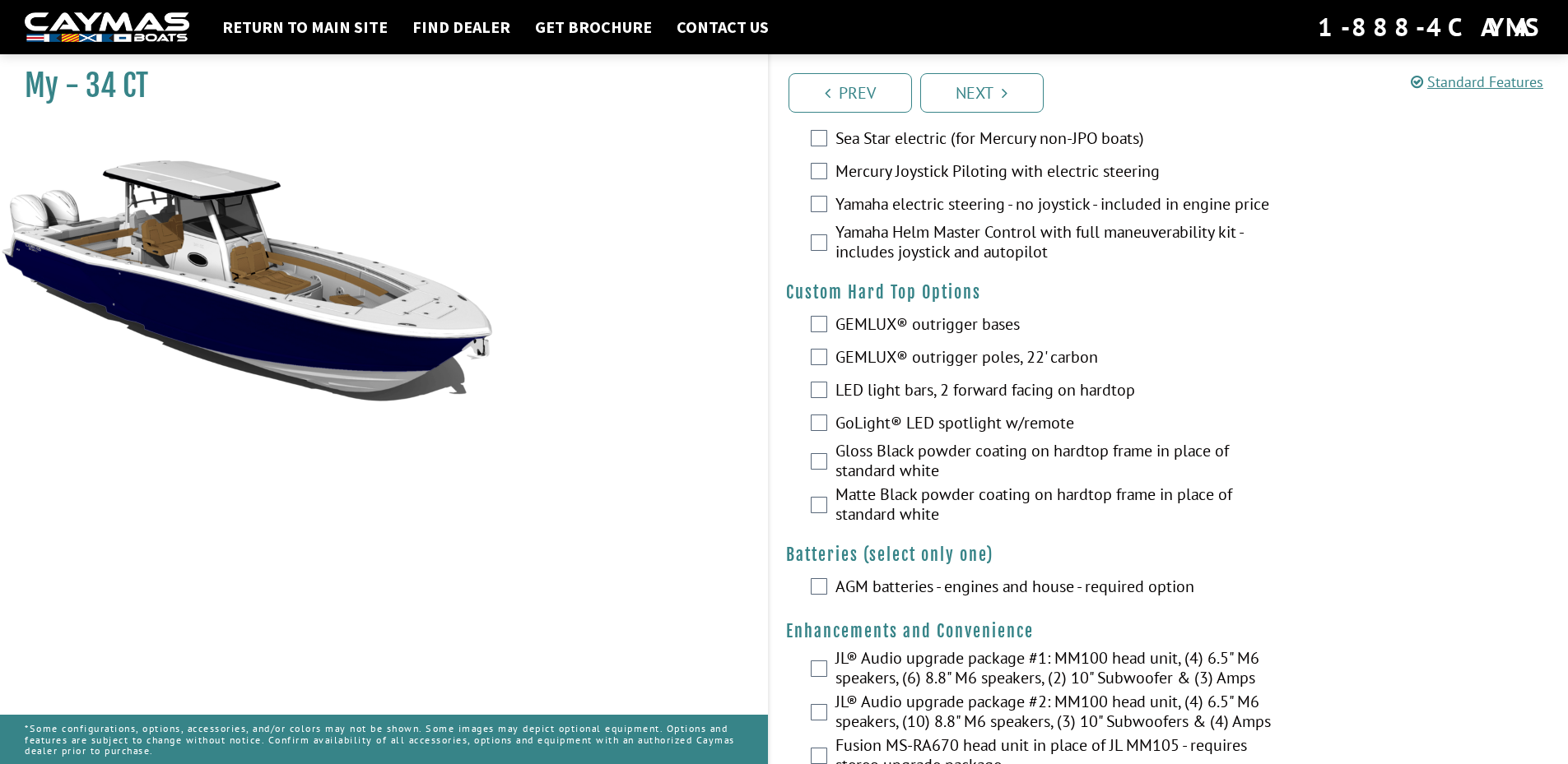
scroll to position [0, 0]
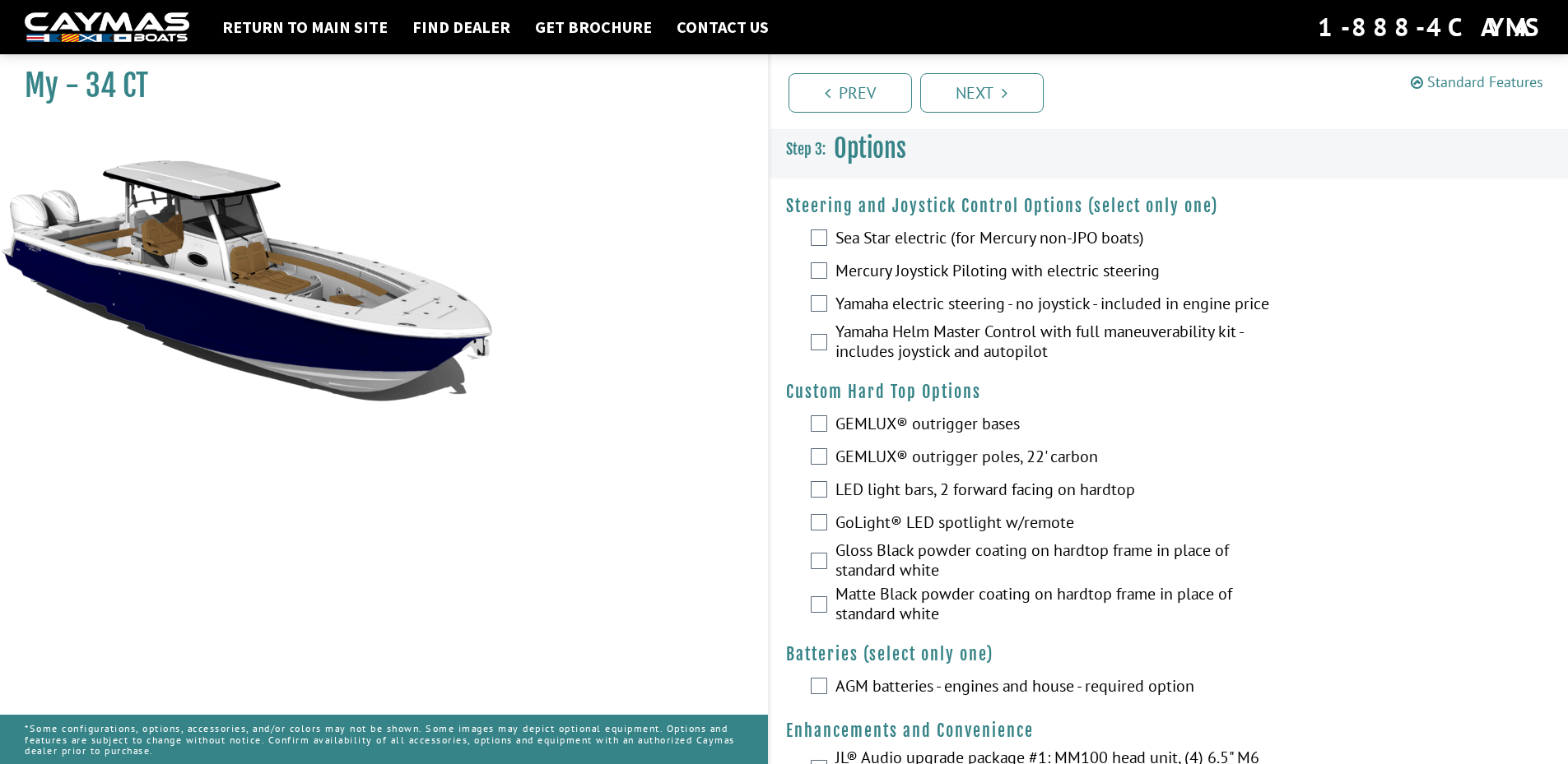
click at [1488, 75] on link "Standard Features" at bounding box center [1477, 82] width 133 height 19
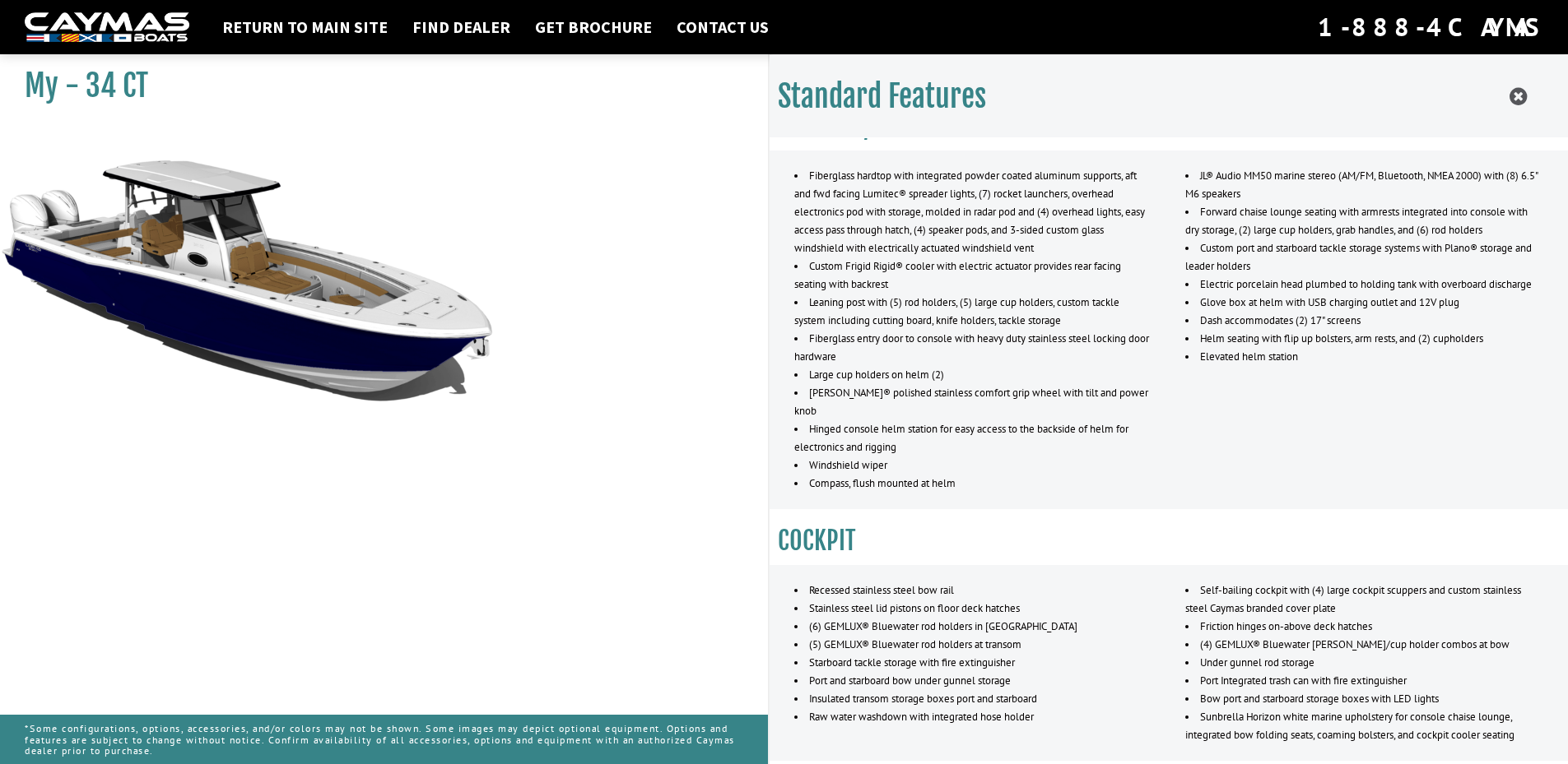
scroll to position [1070, 0]
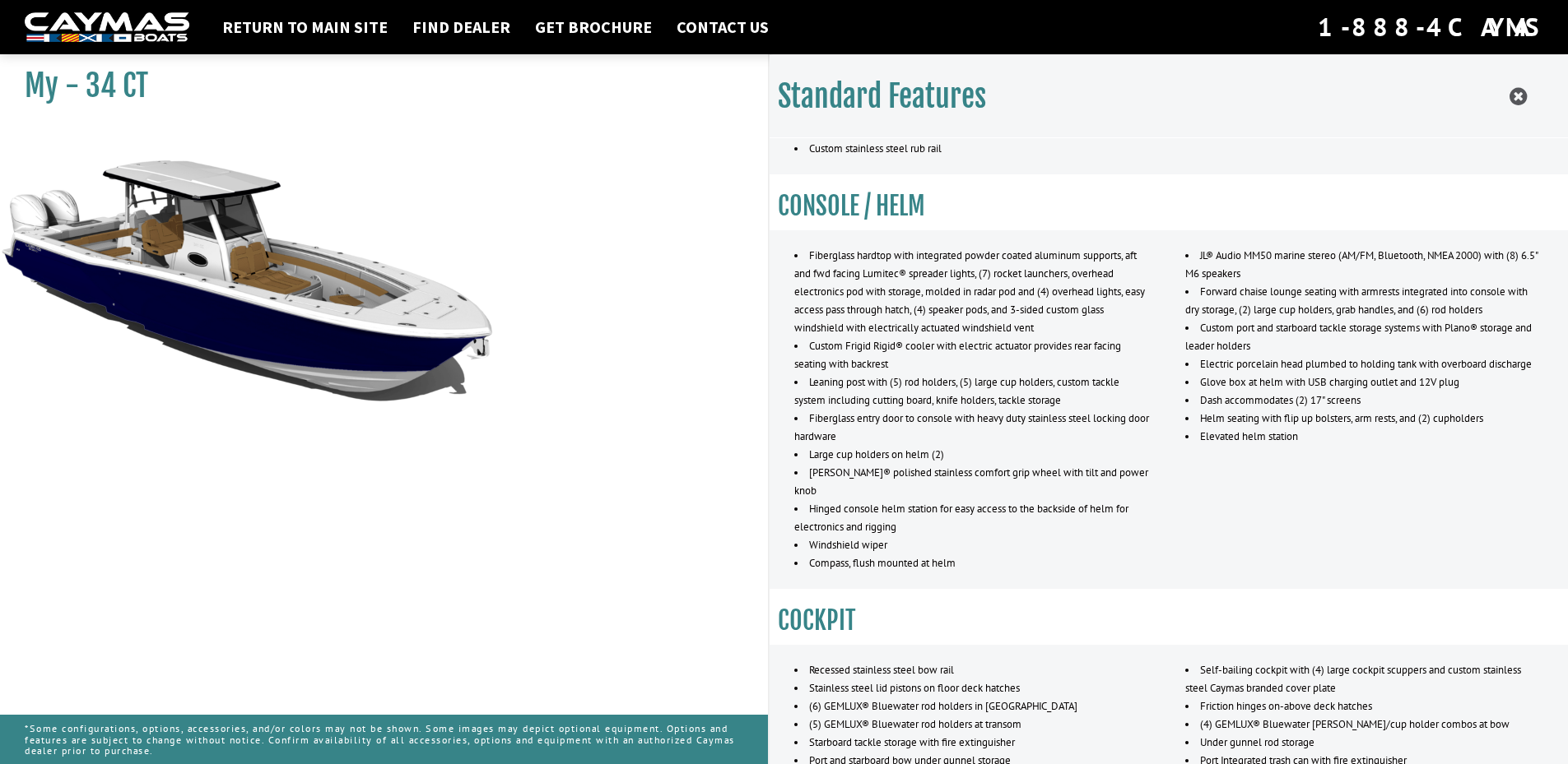
click at [229, 295] on img at bounding box center [246, 371] width 494 height 494
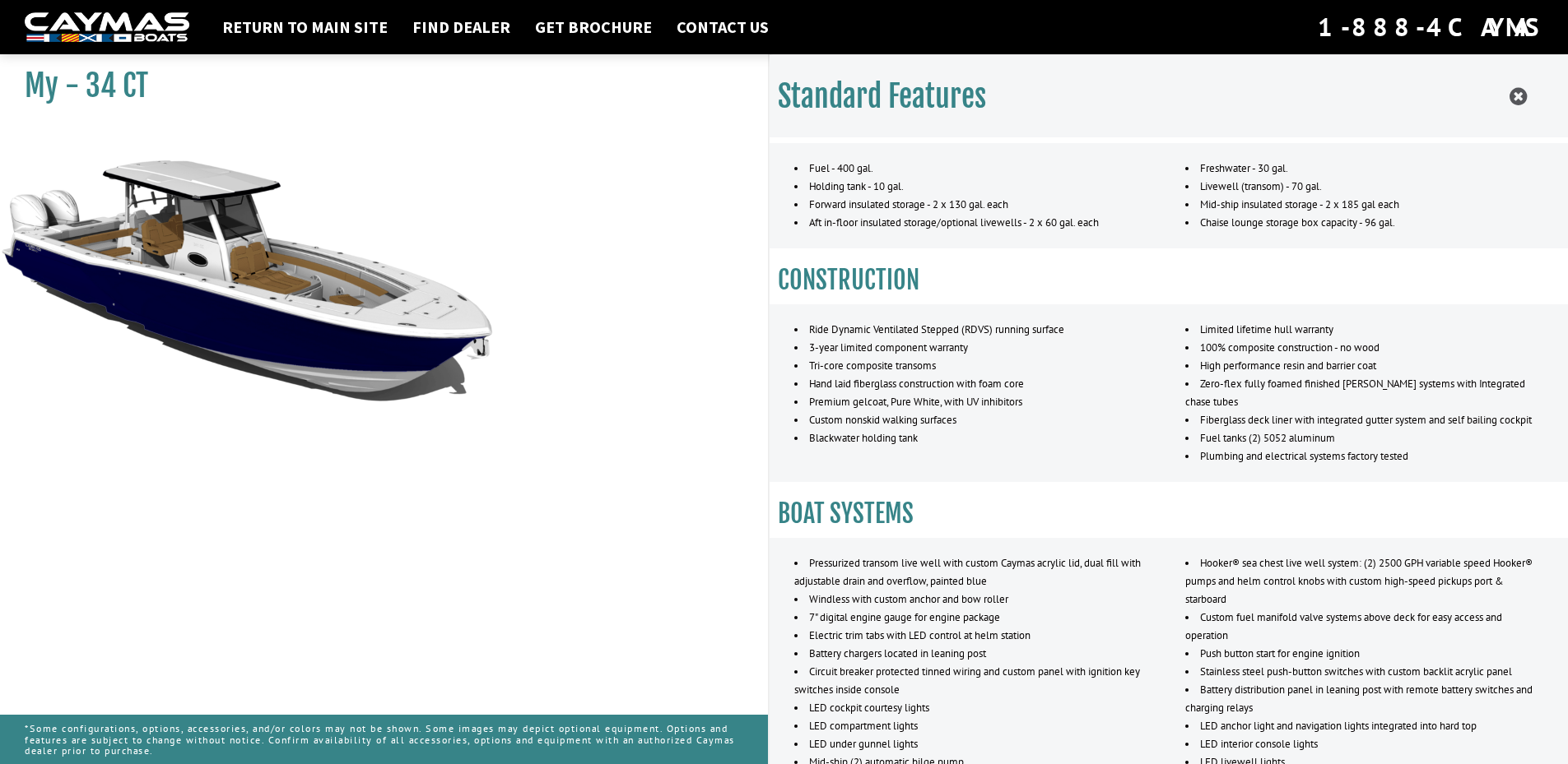
scroll to position [0, 0]
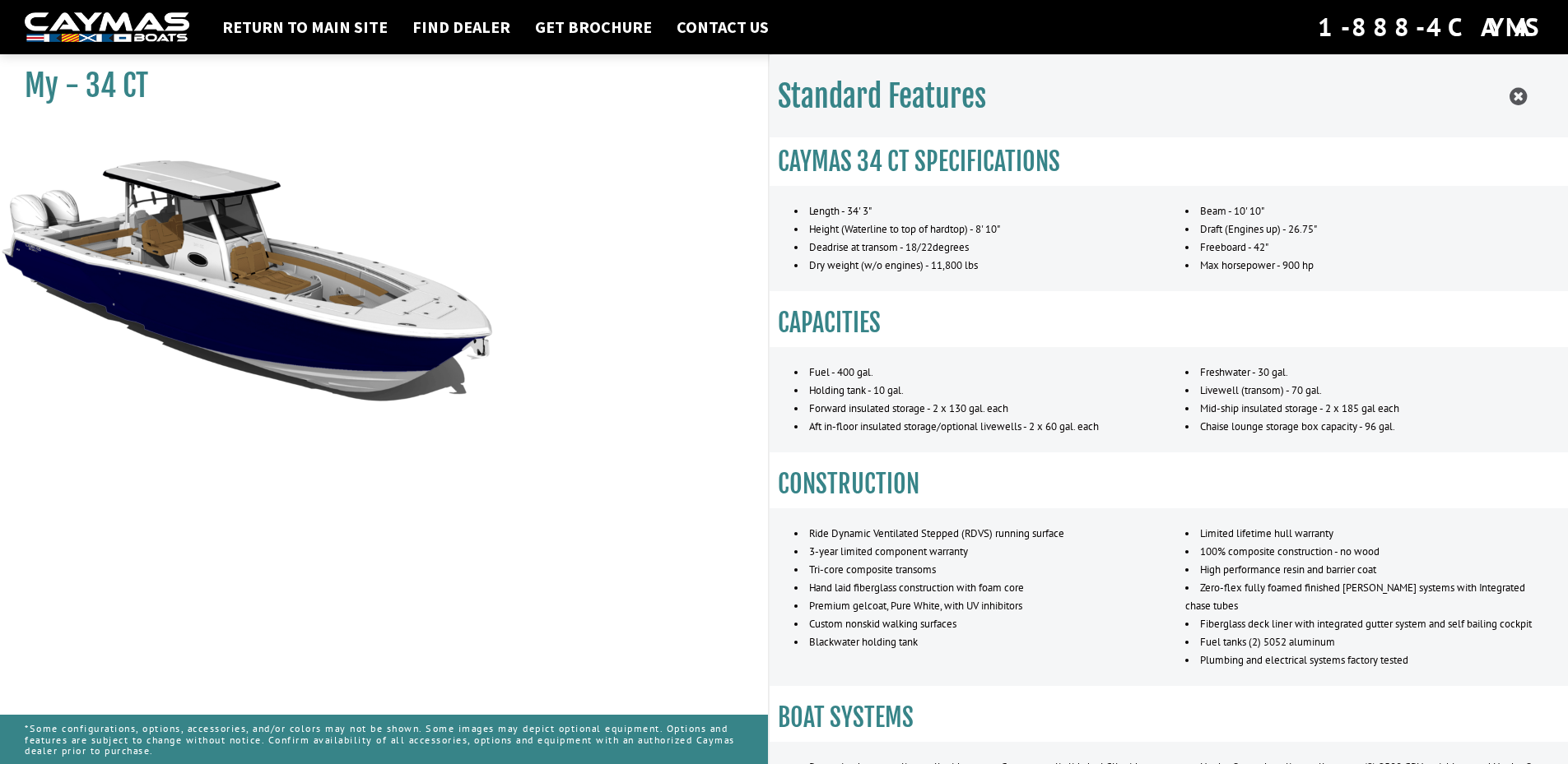
click at [184, 215] on img at bounding box center [246, 371] width 494 height 494
click at [137, 22] on img at bounding box center [107, 27] width 165 height 30
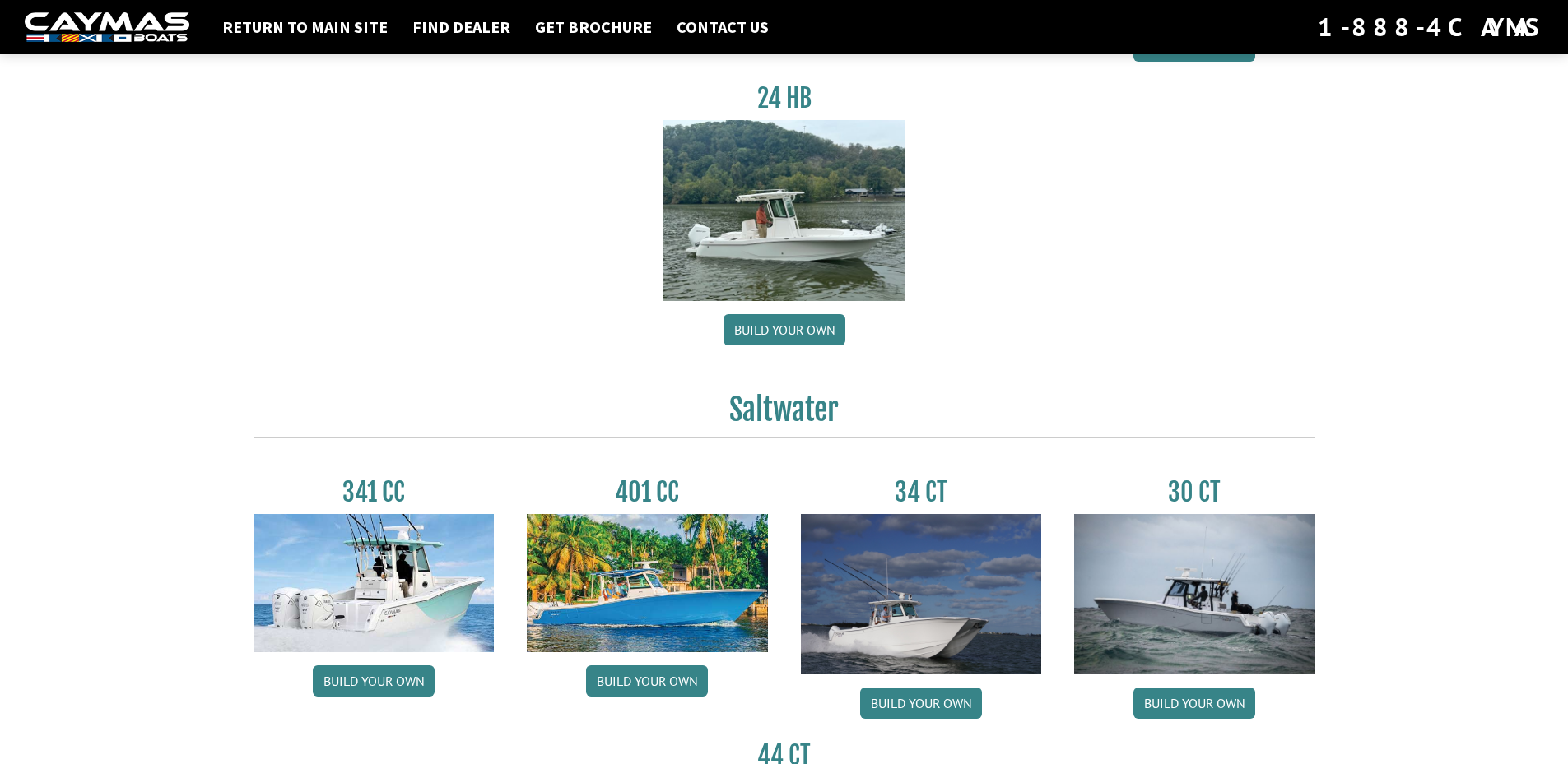
scroll to position [494, 0]
